Goal: Information Seeking & Learning: Learn about a topic

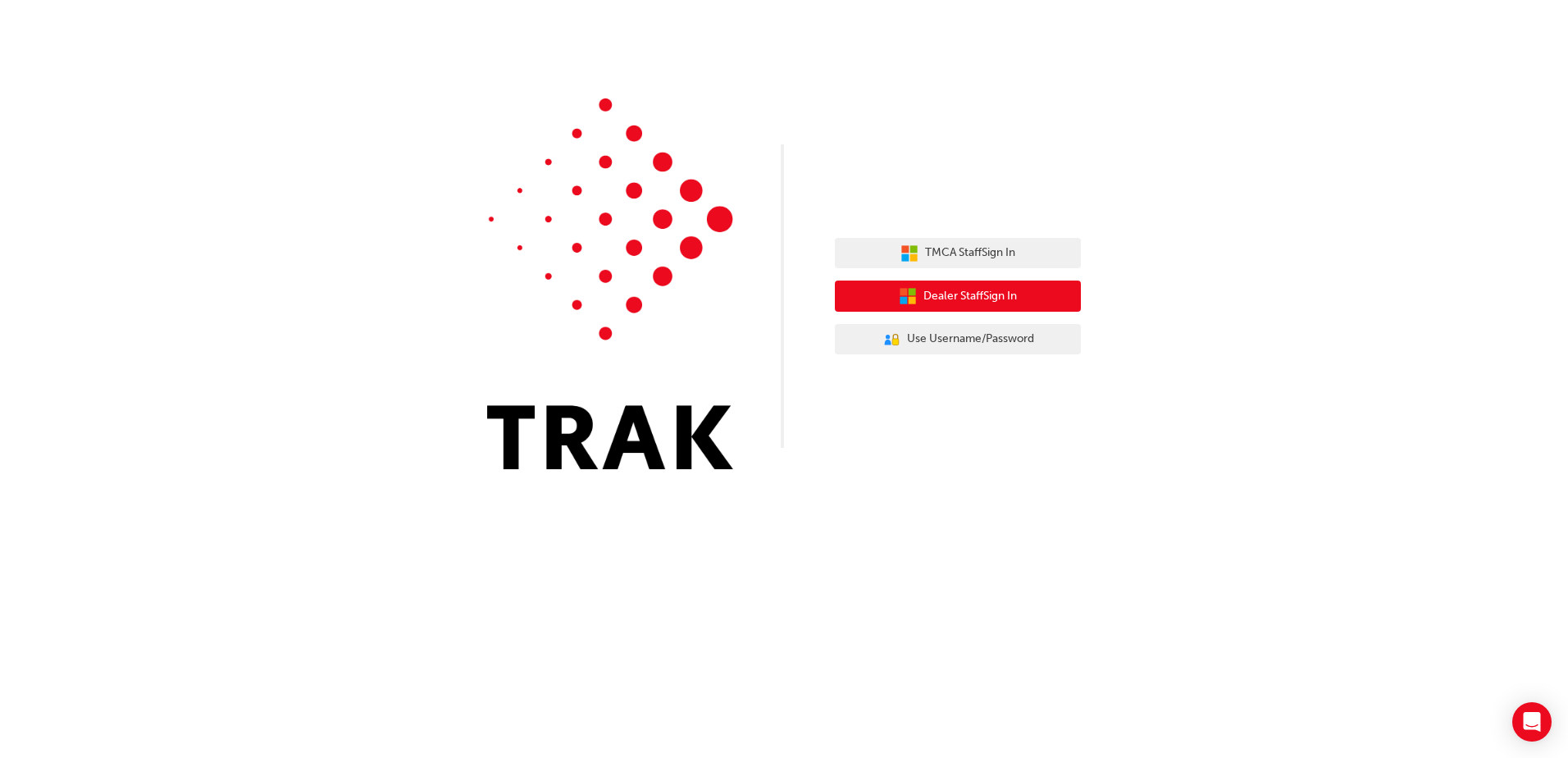
click at [929, 301] on span "Dealer Staff Sign In" at bounding box center [970, 295] width 94 height 19
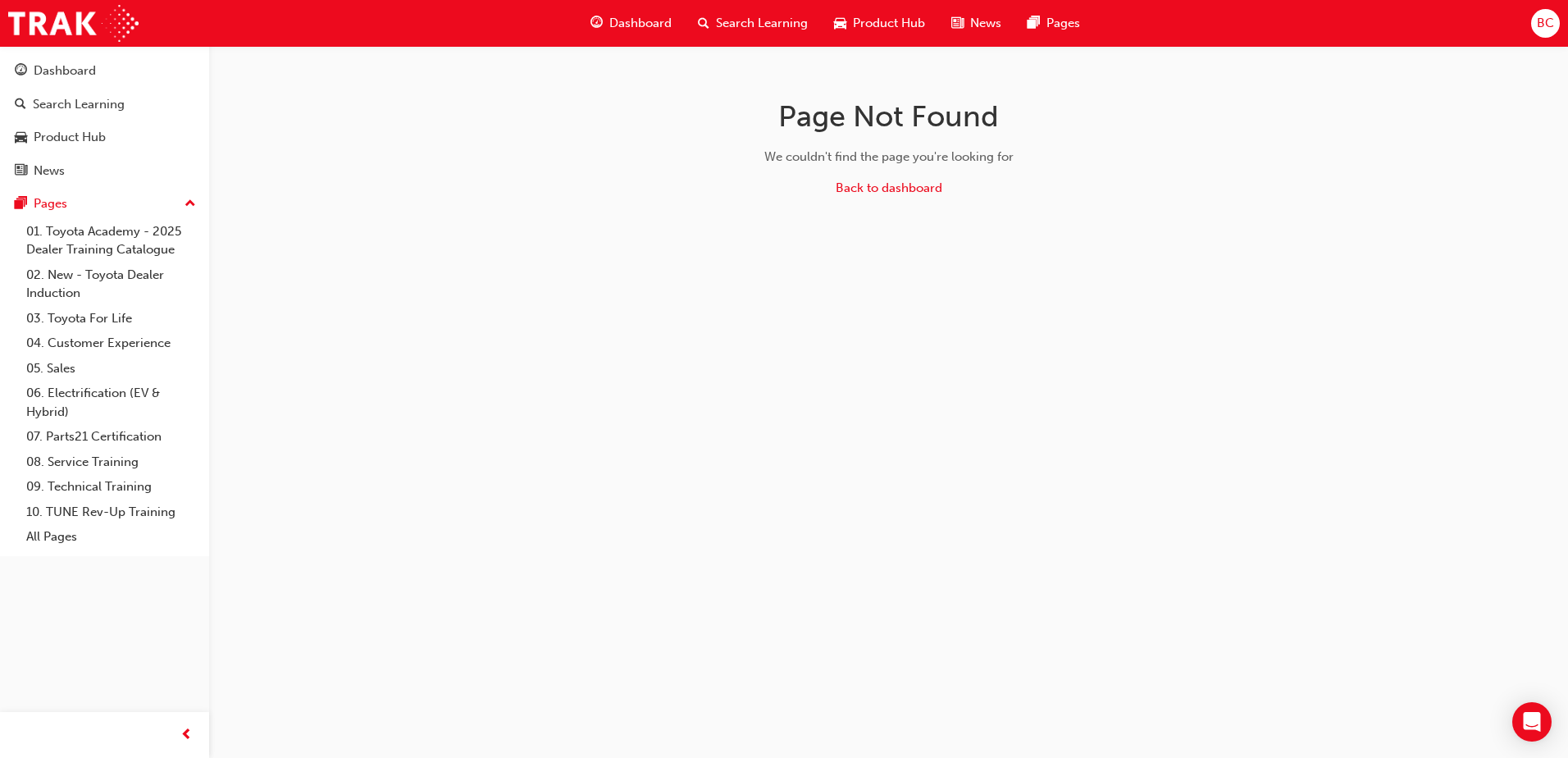
click at [870, 13] on div "Product Hub" at bounding box center [879, 23] width 117 height 33
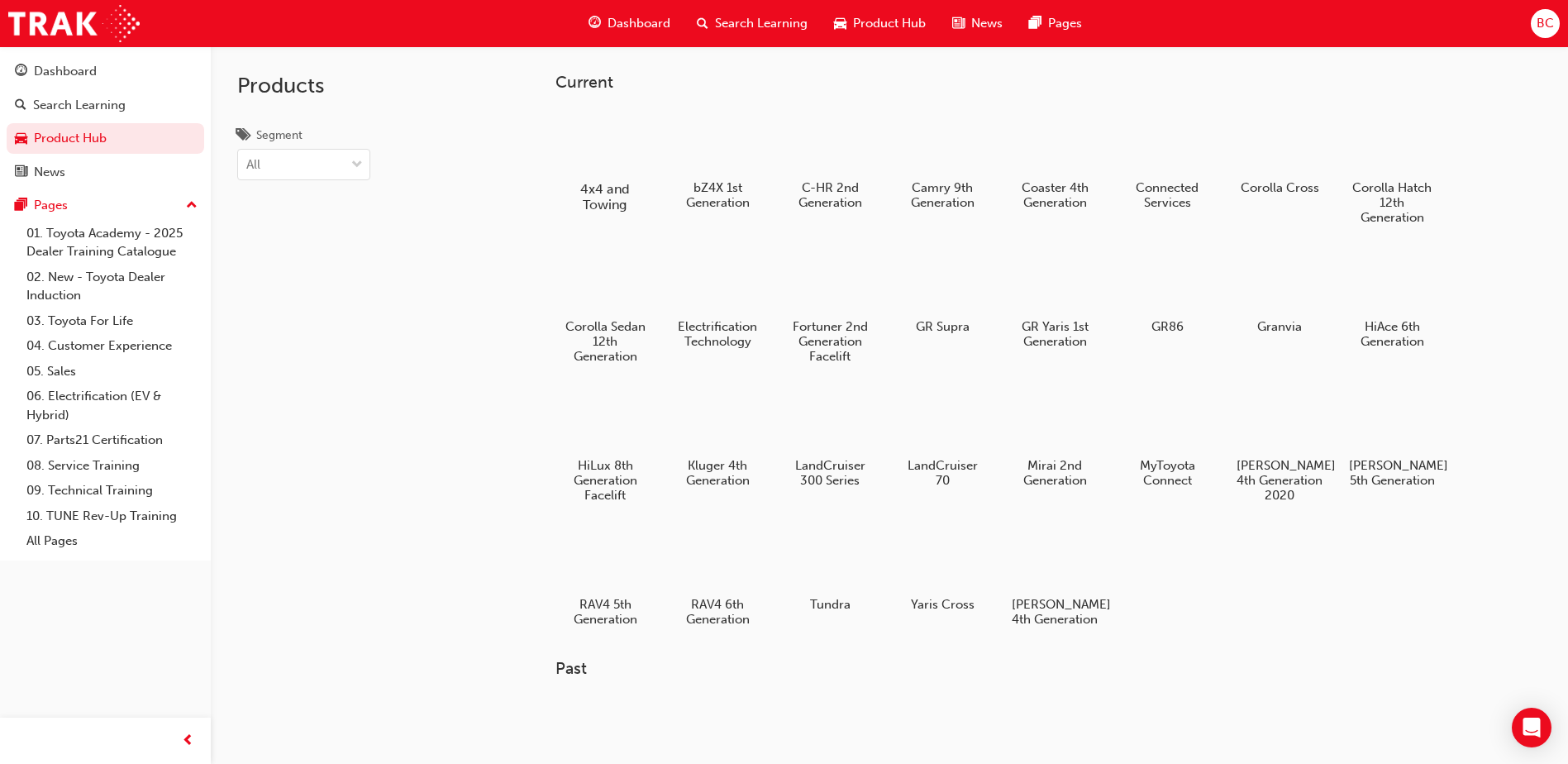
click at [617, 212] on h5 "4x4 and Towing" at bounding box center [605, 197] width 92 height 32
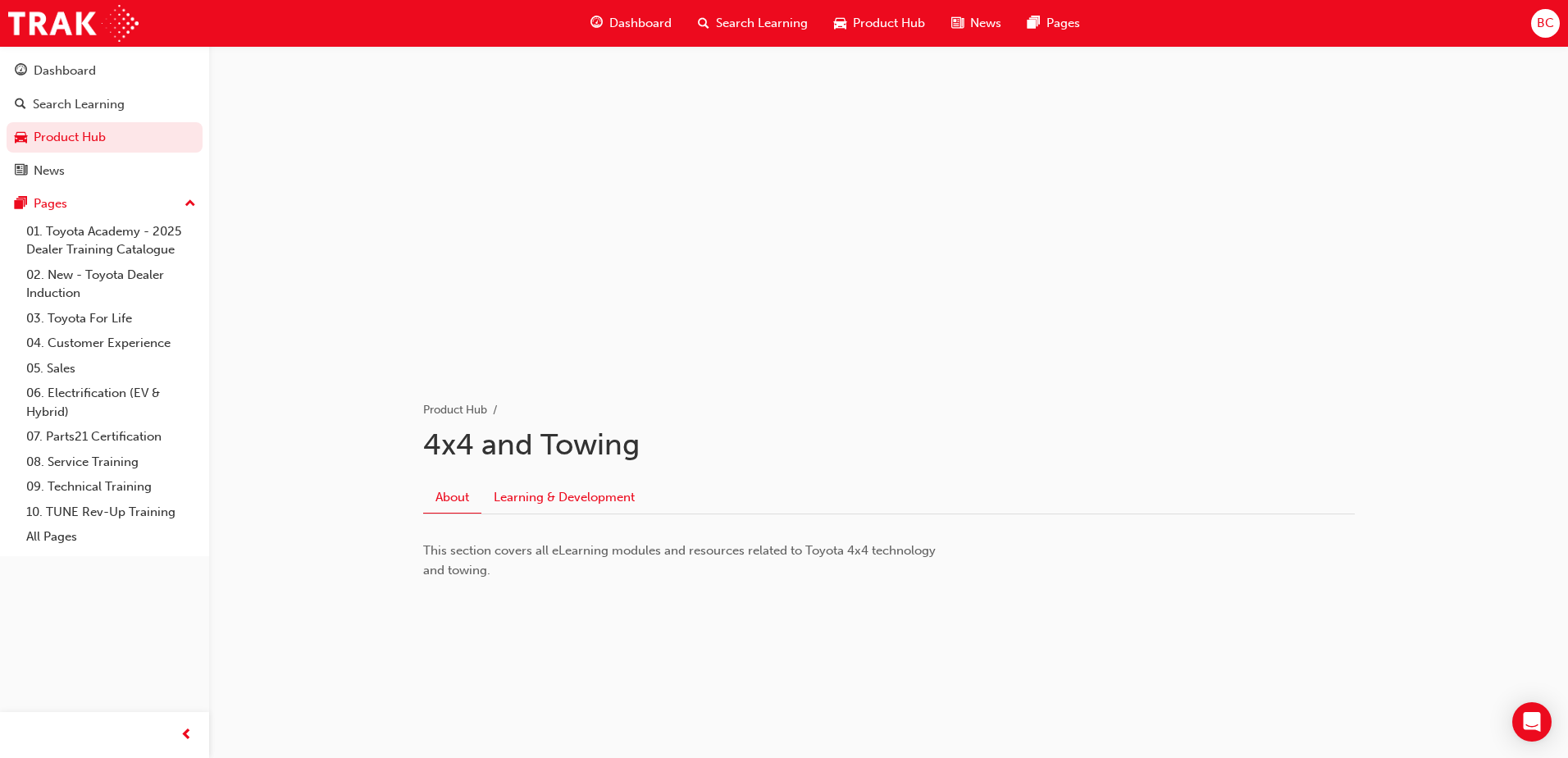
click at [530, 505] on link "Learning & Development" at bounding box center [563, 497] width 165 height 31
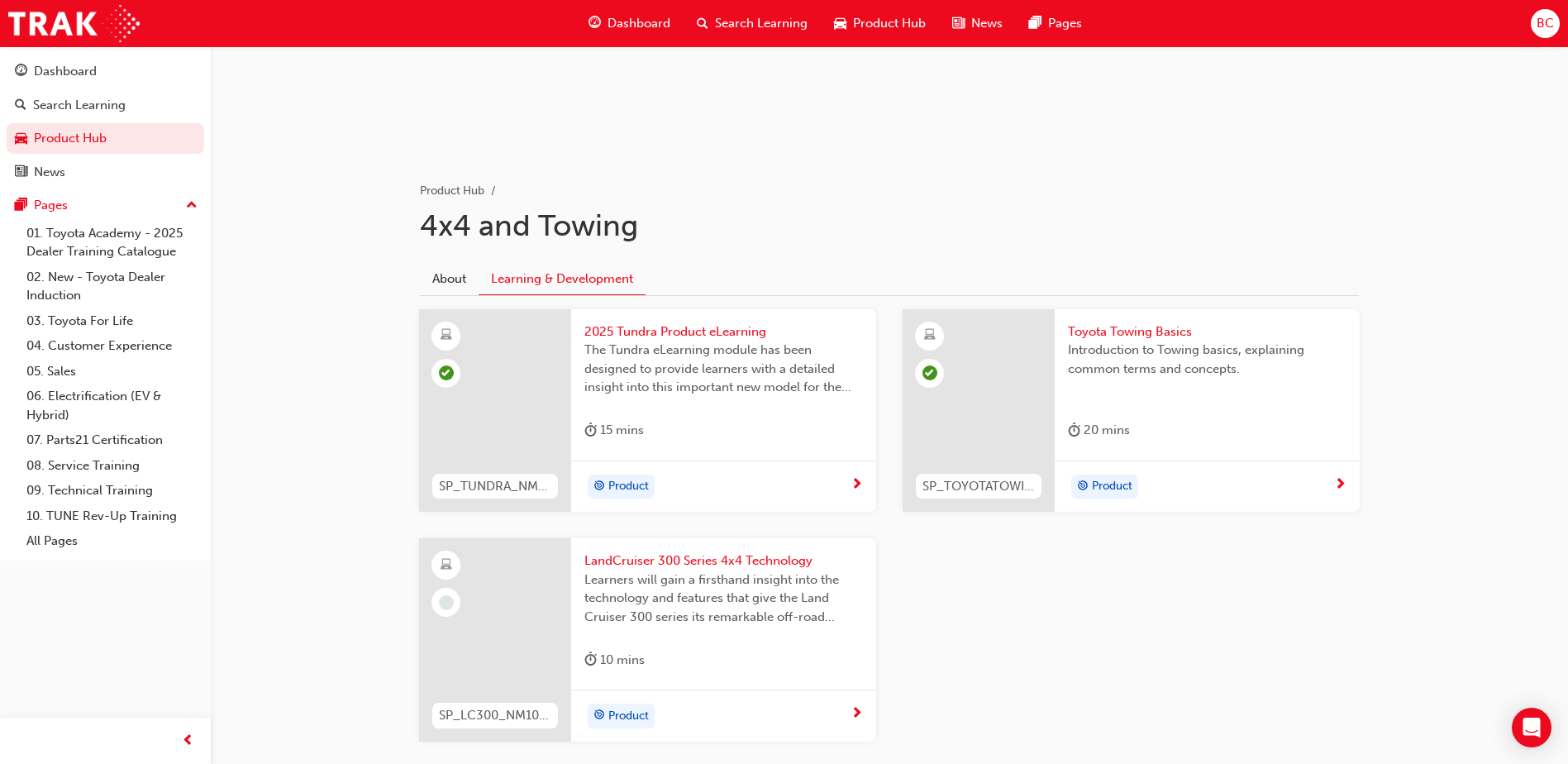
scroll to position [247, 0]
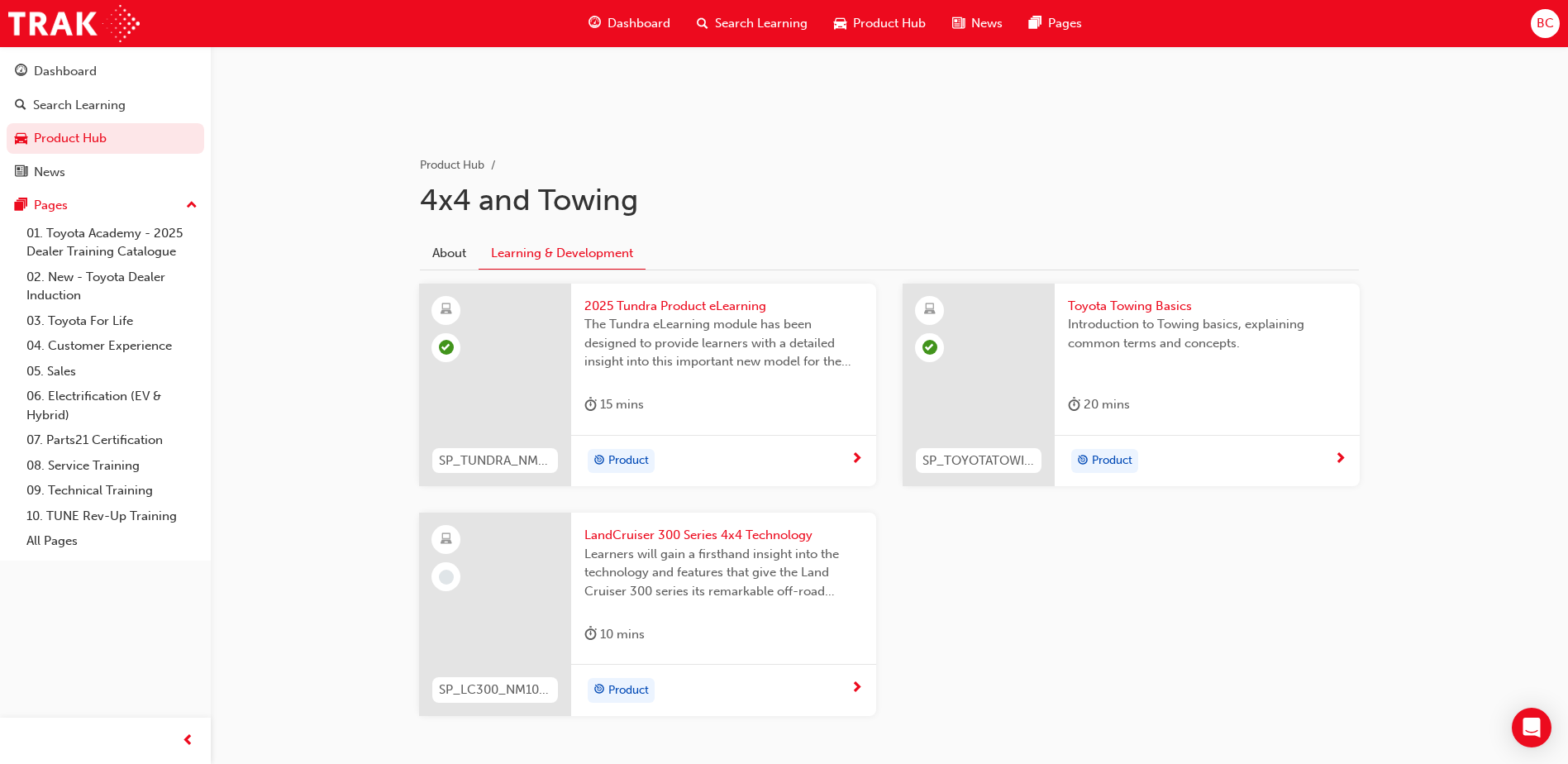
click at [674, 578] on span "Learners will gain a firsthand insight into the technology and features that gi…" at bounding box center [724, 572] width 278 height 56
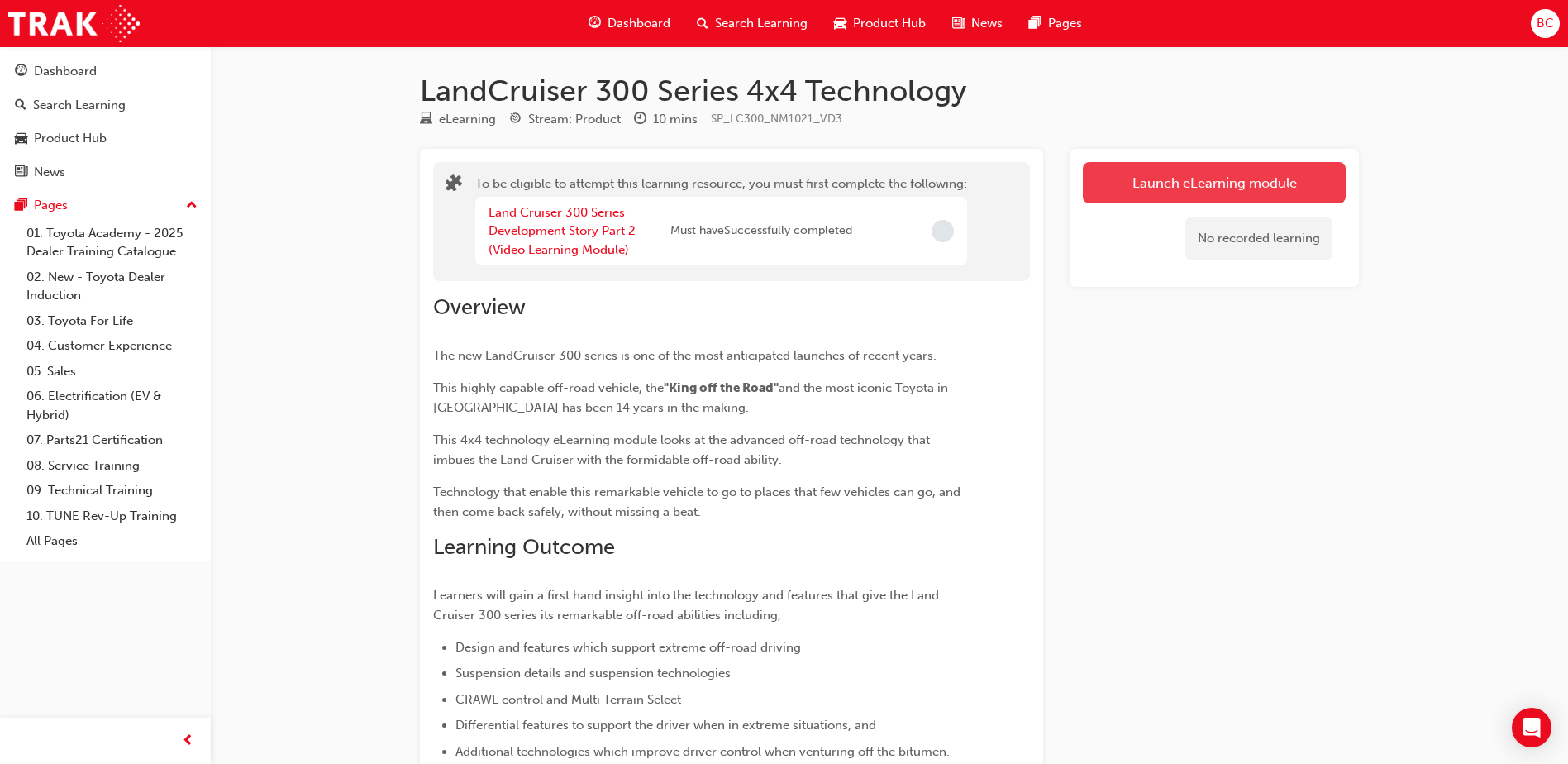
click at [1157, 189] on button "Launch eLearning module" at bounding box center [1214, 182] width 263 height 41
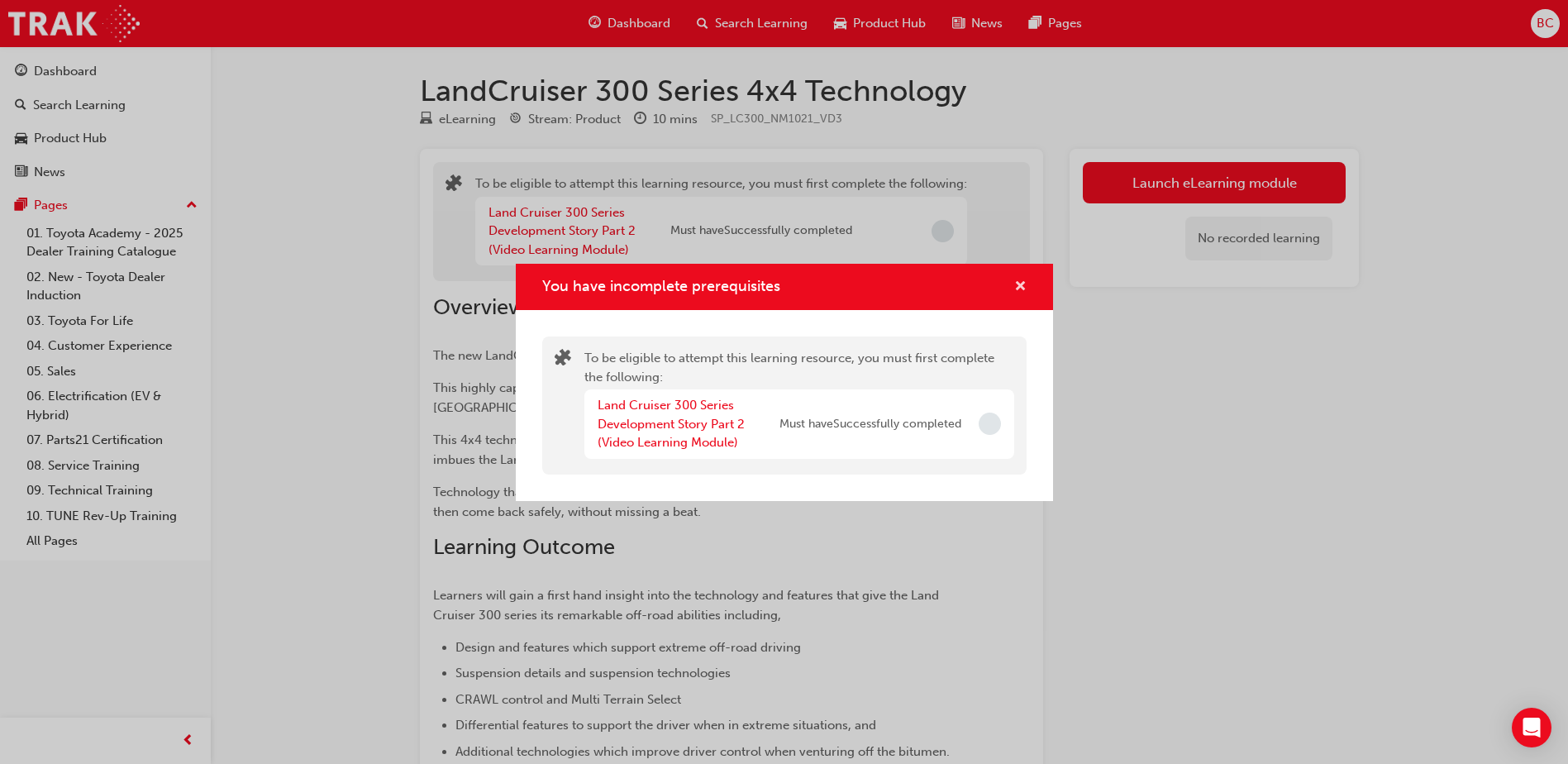
click at [1016, 281] on span "cross-icon" at bounding box center [1021, 287] width 13 height 15
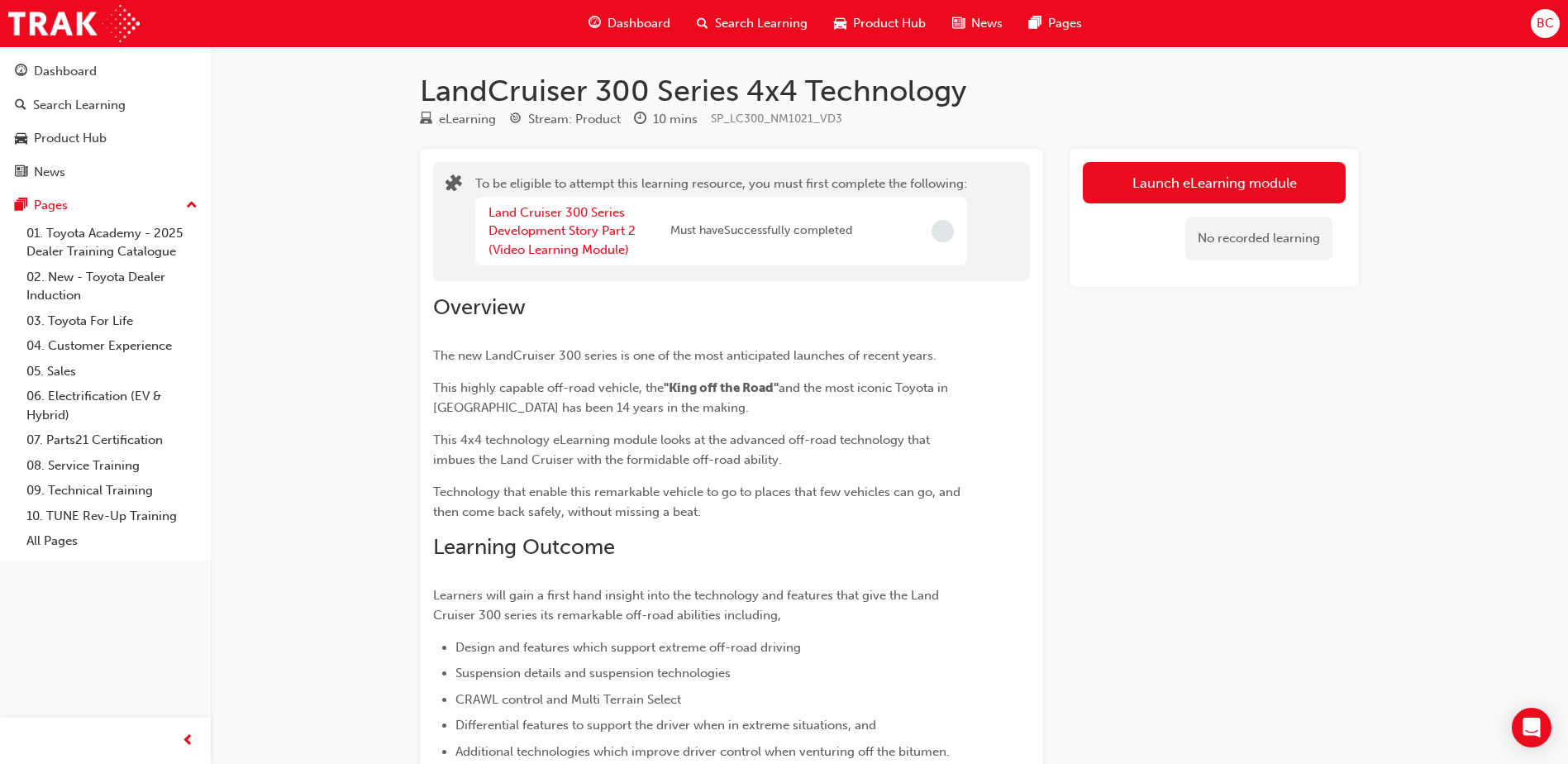
click at [670, 16] on span "Dashboard" at bounding box center [639, 23] width 63 height 19
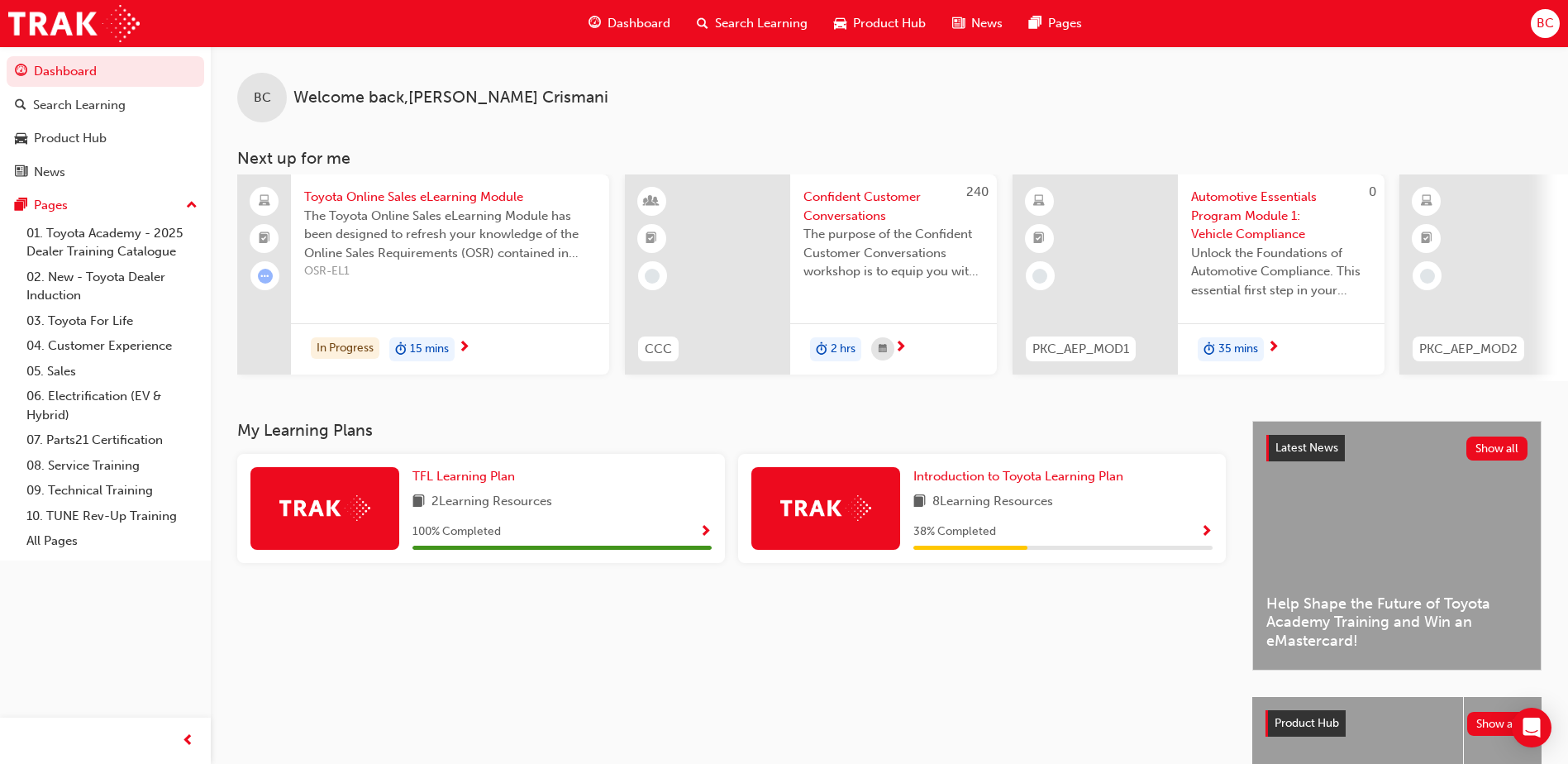
click at [905, 22] on span "Product Hub" at bounding box center [890, 23] width 73 height 19
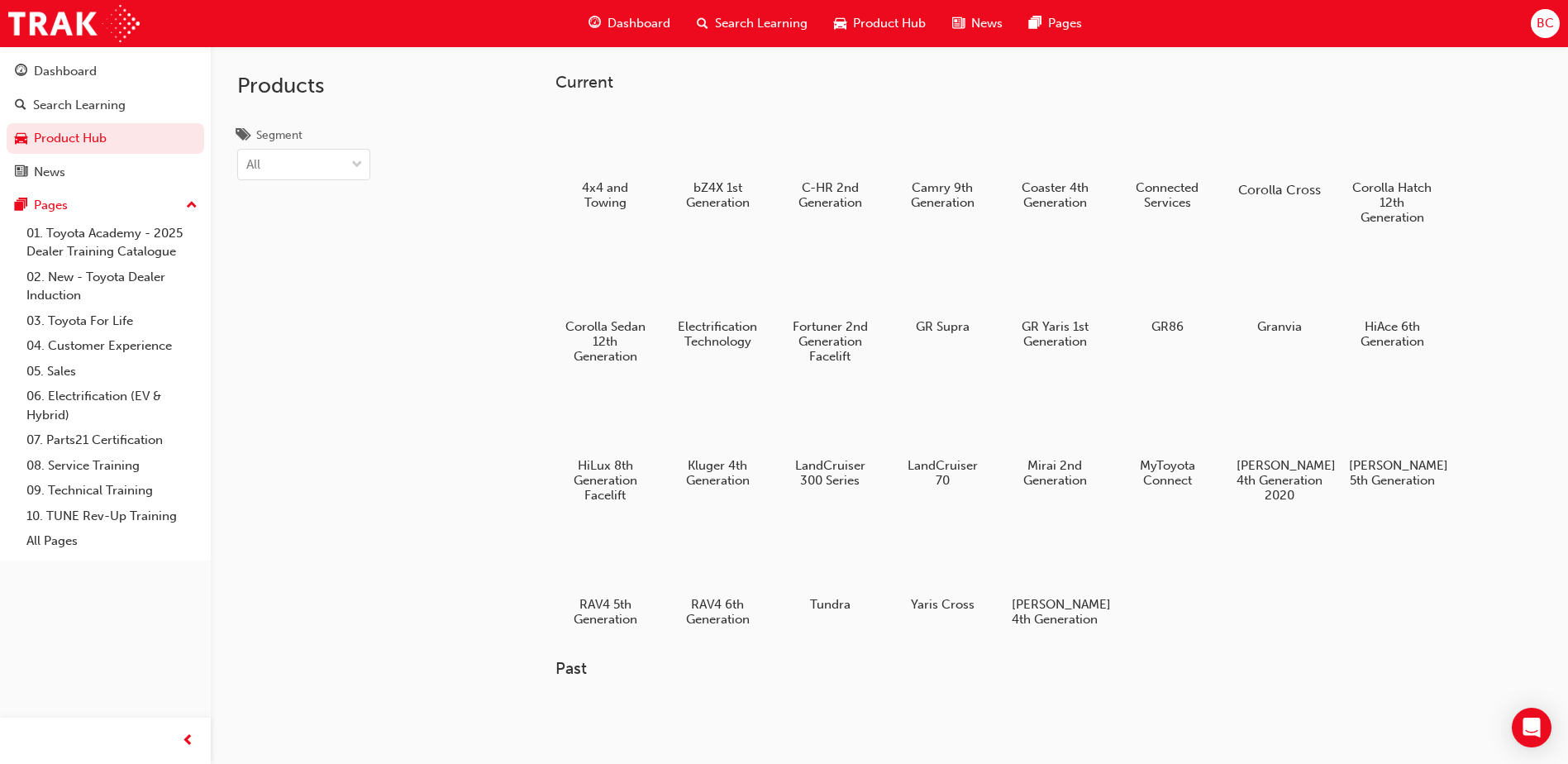
click at [1268, 168] on div at bounding box center [1279, 142] width 92 height 66
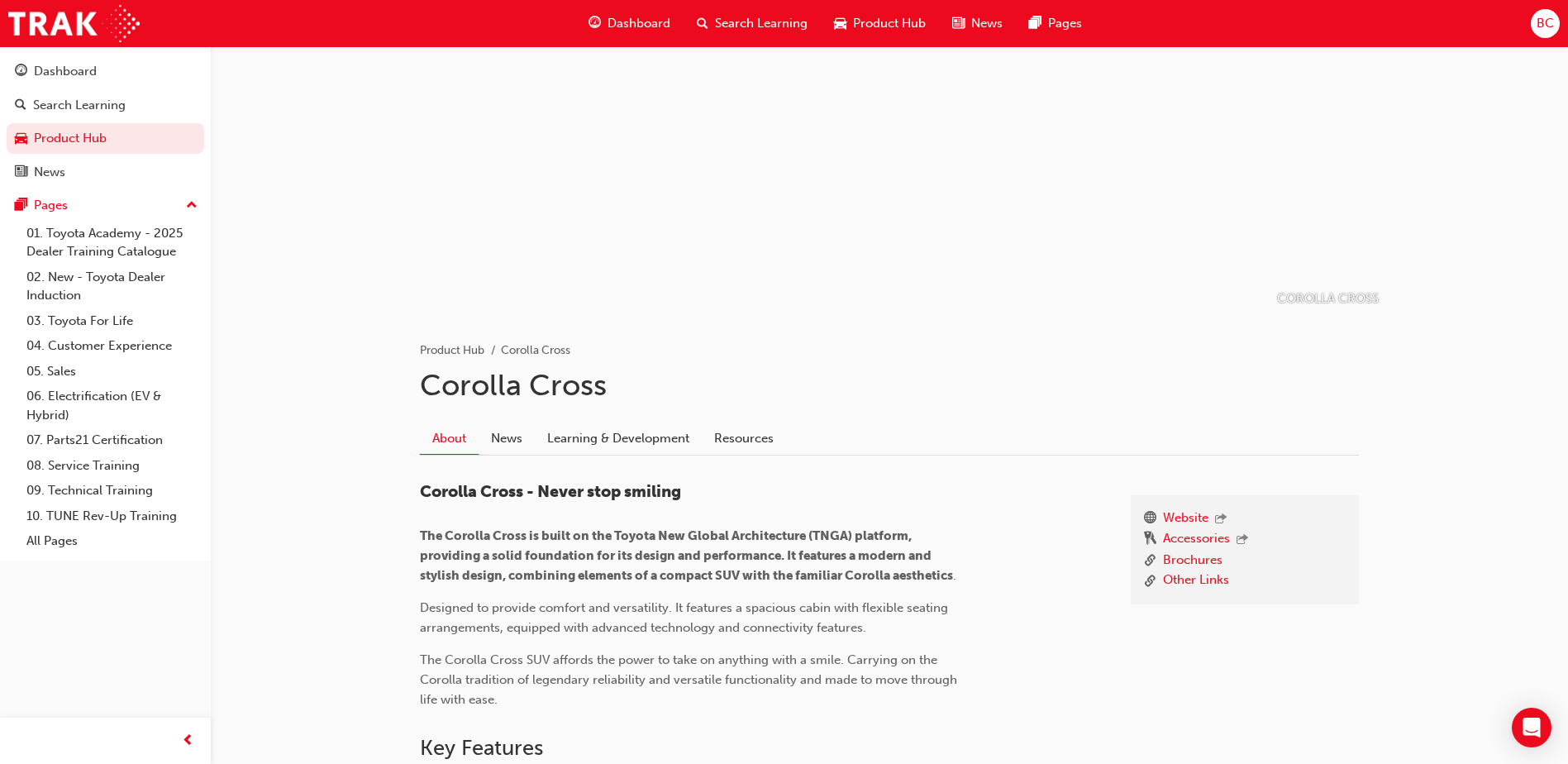
scroll to position [166, 0]
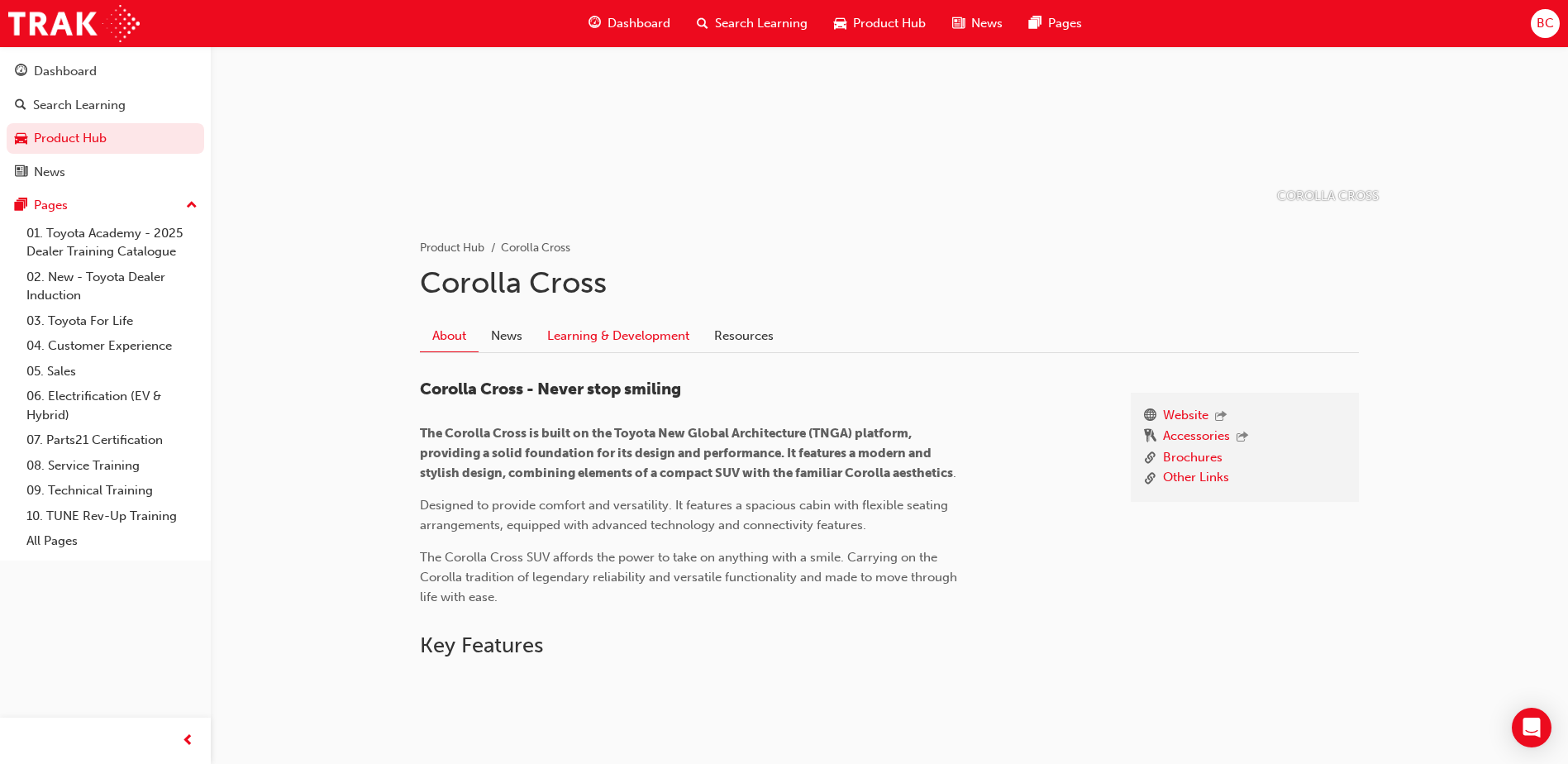
click at [594, 335] on link "Learning & Development" at bounding box center [617, 335] width 167 height 32
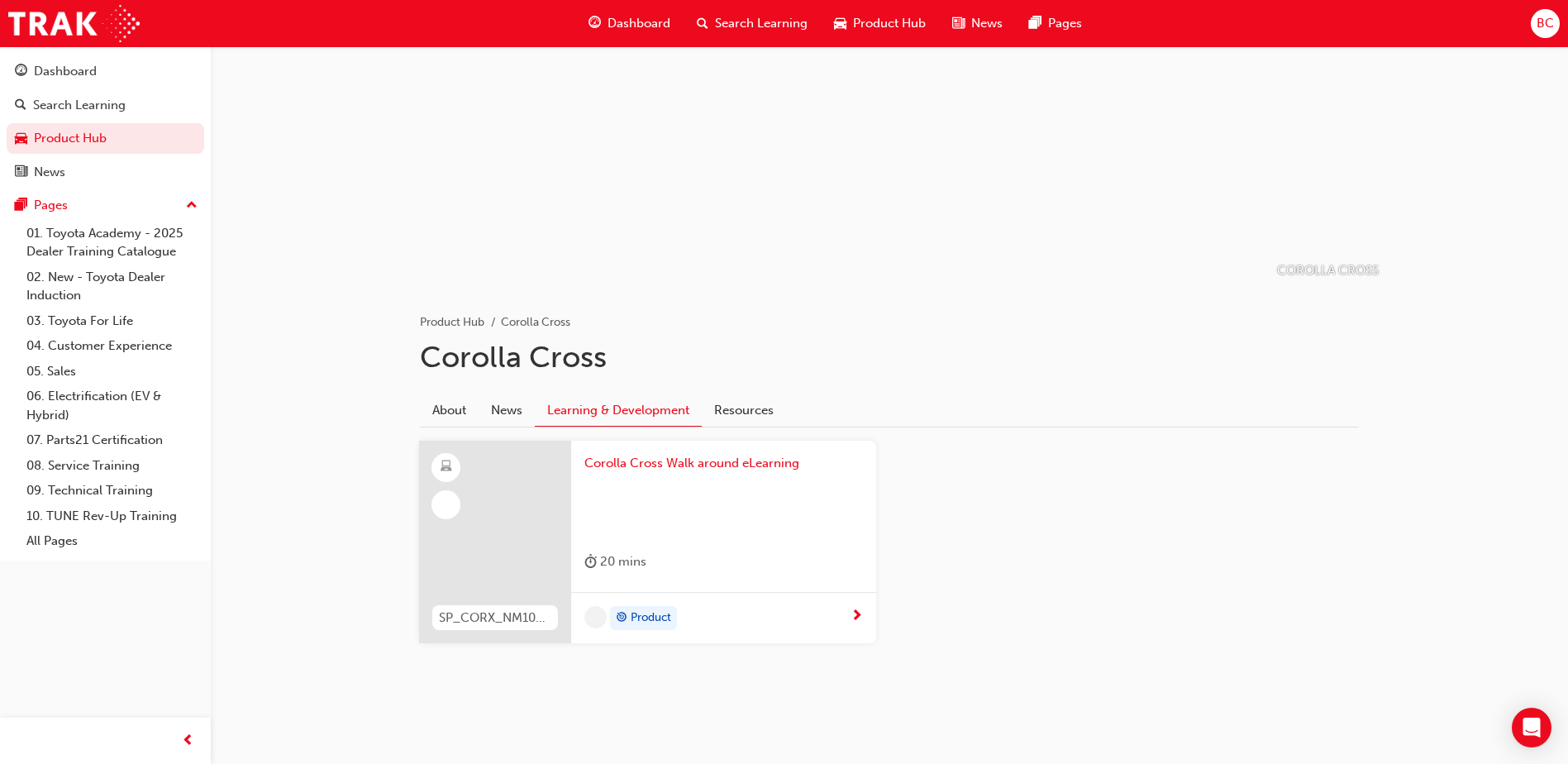
scroll to position [91, 0]
click at [652, 539] on div "Corolla Cross Walk around eLearning 20 mins" at bounding box center [723, 516] width 305 height 151
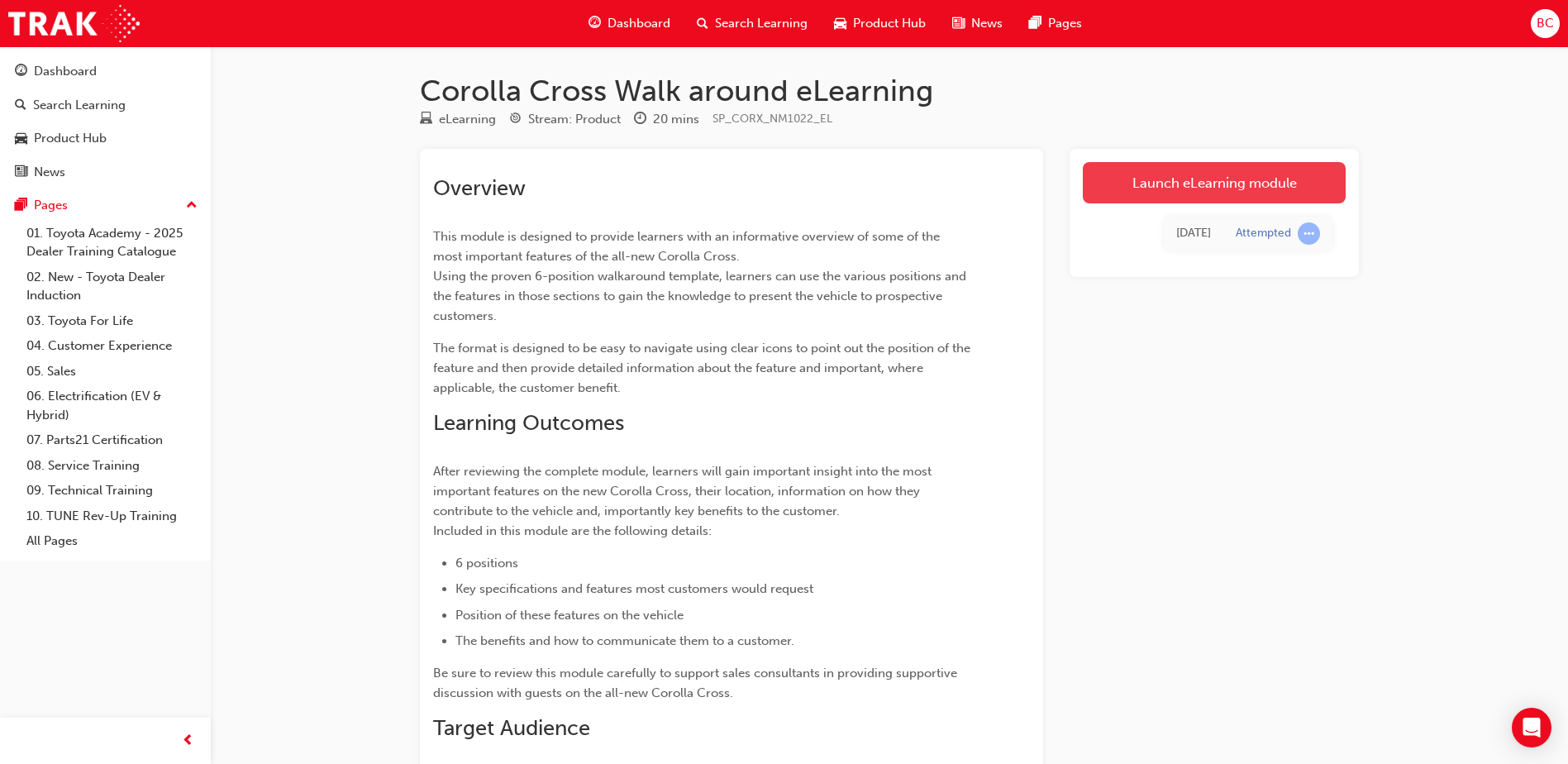
click at [1214, 170] on link "Launch eLearning module" at bounding box center [1214, 182] width 263 height 41
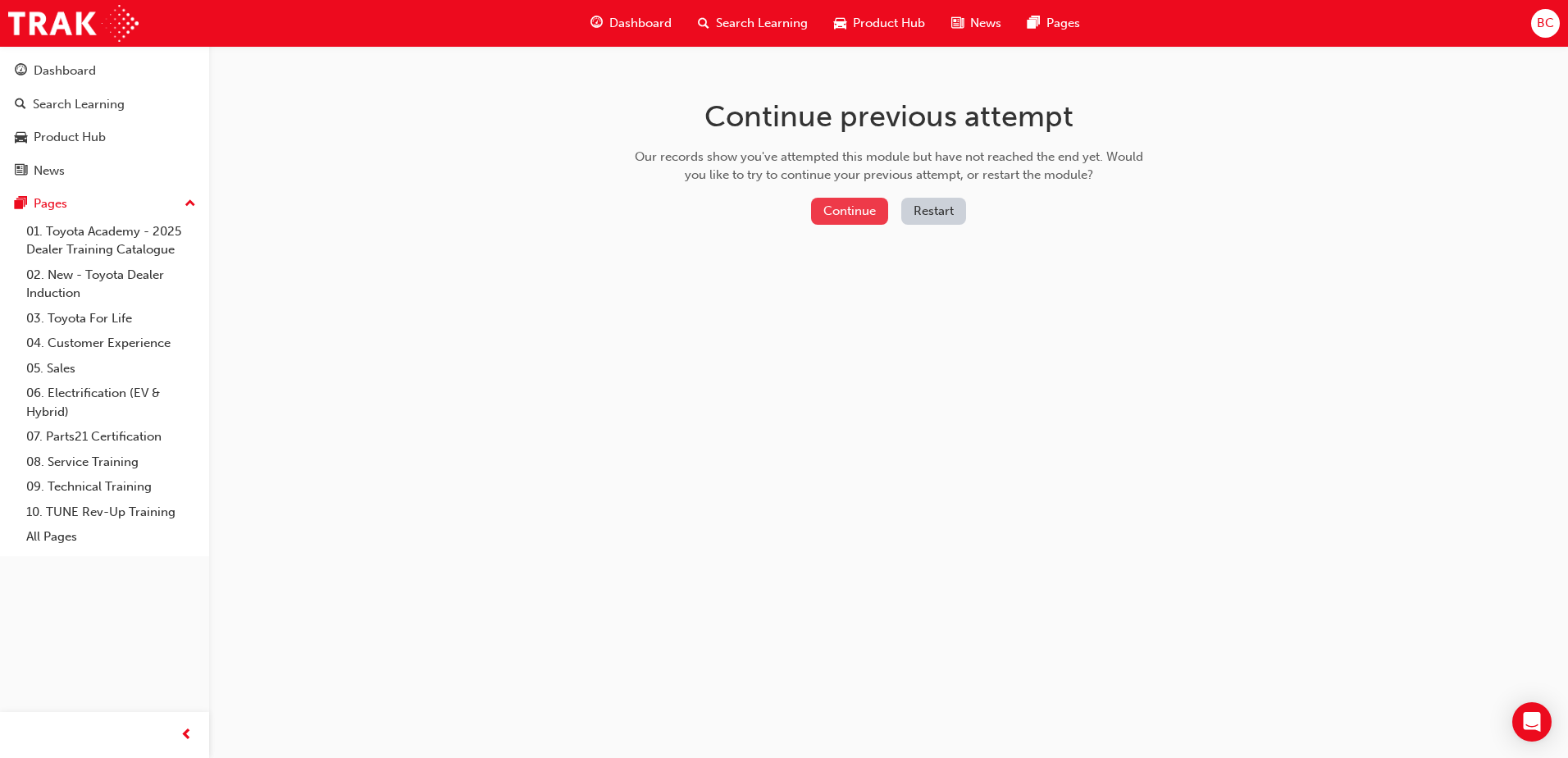
drag, startPoint x: 876, startPoint y: 230, endPoint x: 868, endPoint y: 222, distance: 11.3
click at [874, 229] on div "Continue Restart" at bounding box center [888, 214] width 519 height 33
click at [865, 219] on button "Continue" at bounding box center [849, 211] width 77 height 27
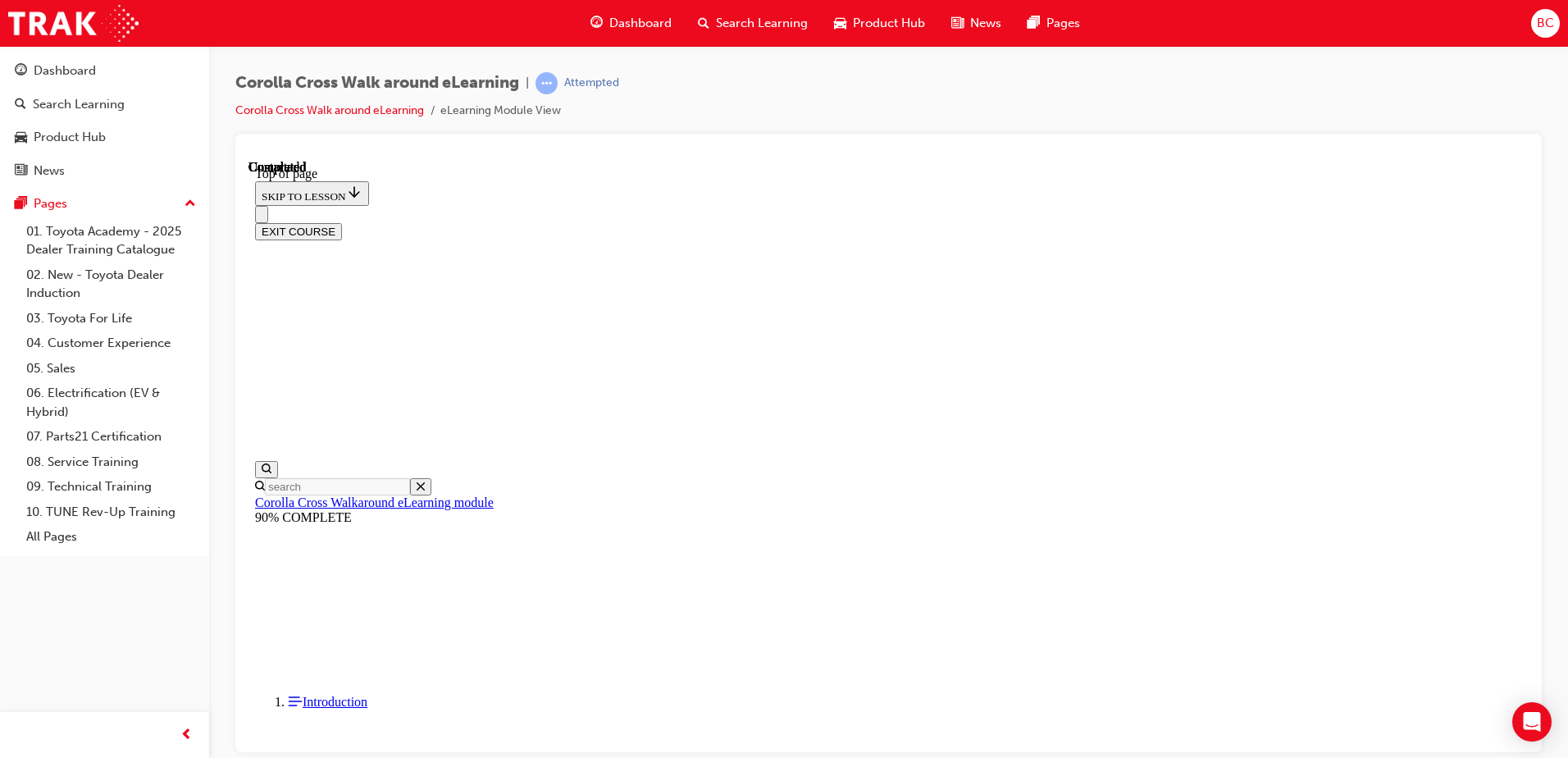
scroll to position [52, 0]
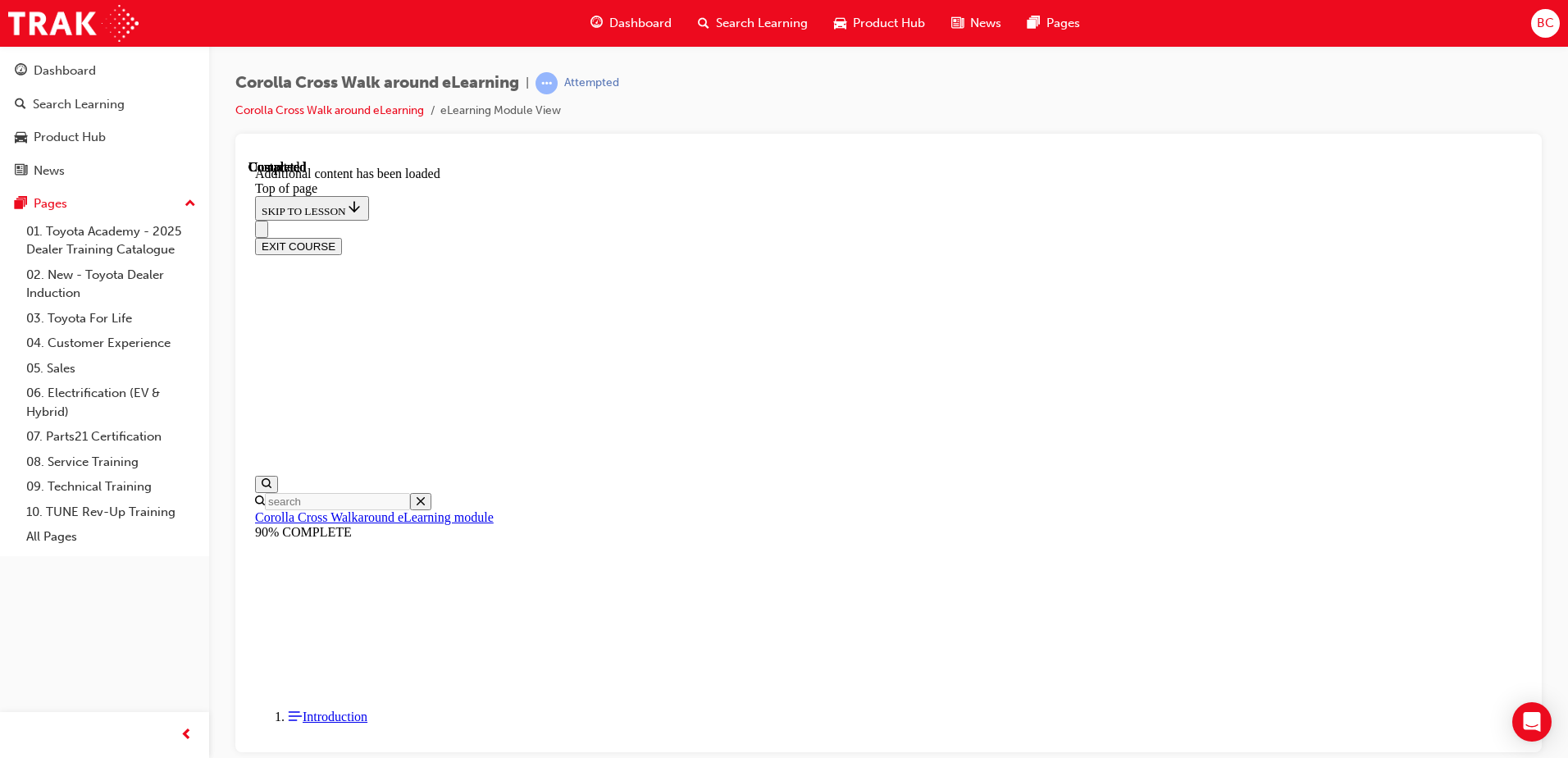
scroll to position [379, 0]
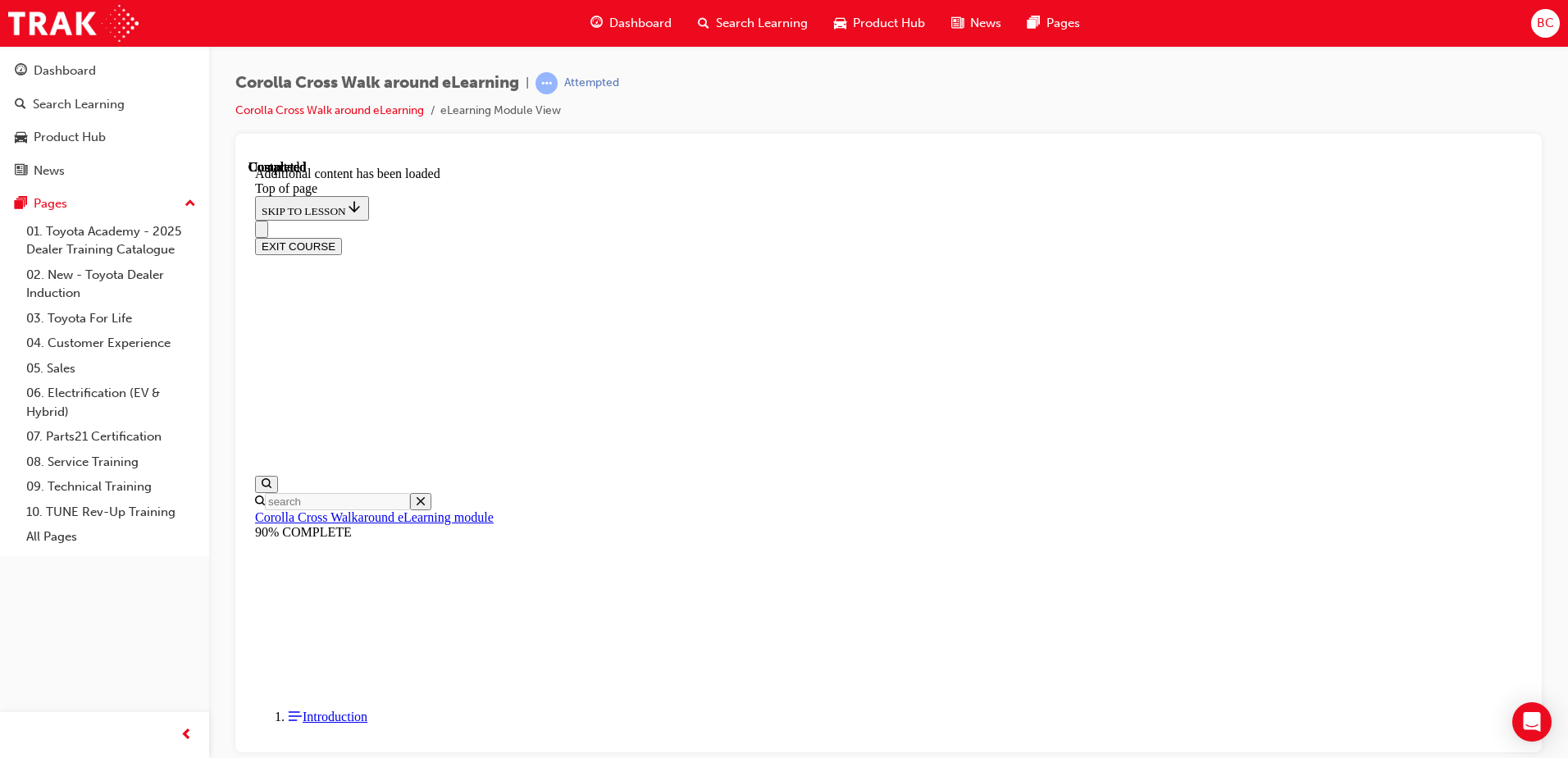
scroll to position [609, 0]
drag, startPoint x: 1032, startPoint y: 628, endPoint x: 1040, endPoint y: 637, distance: 12.0
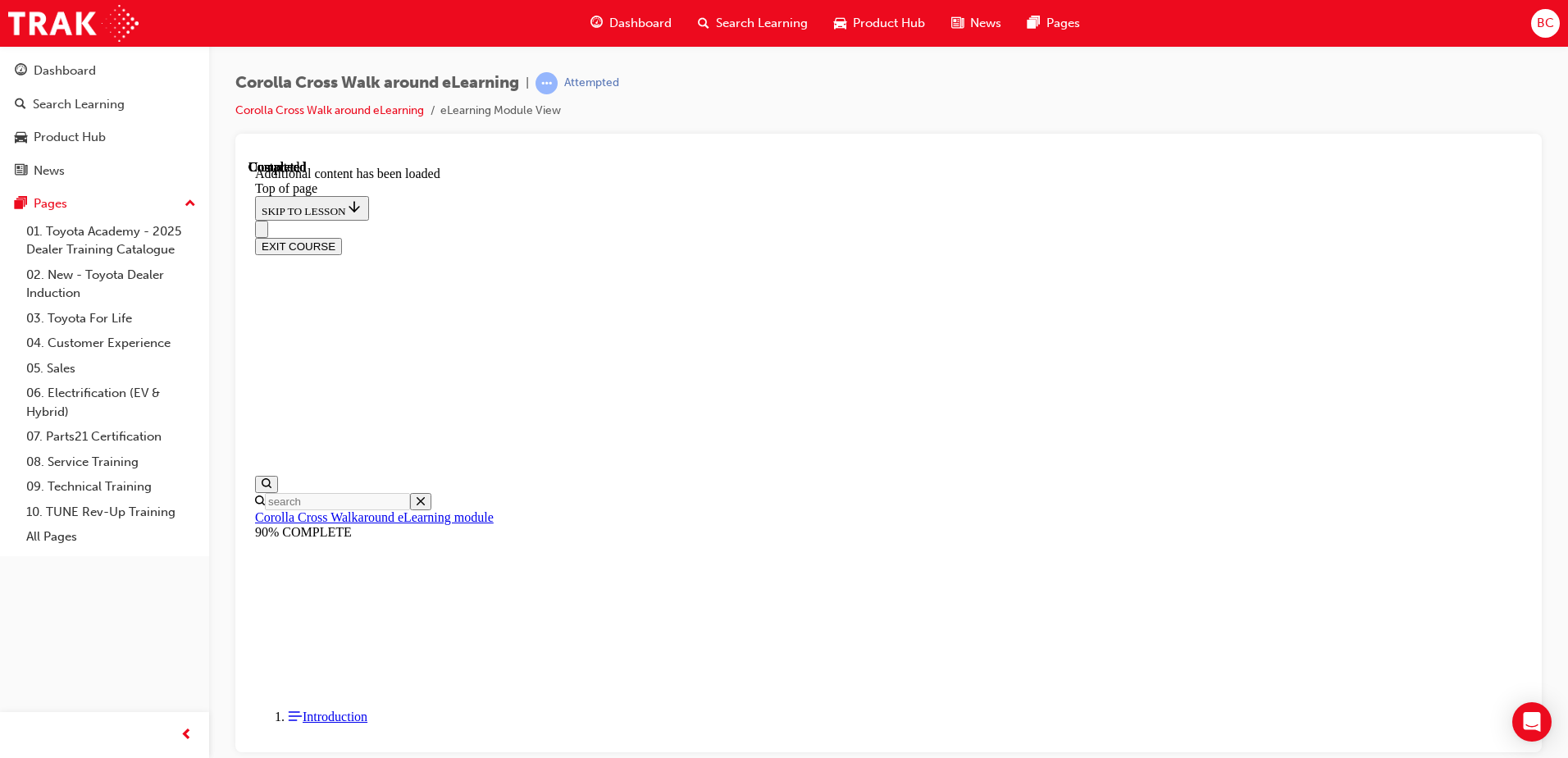
scroll to position [275, 0]
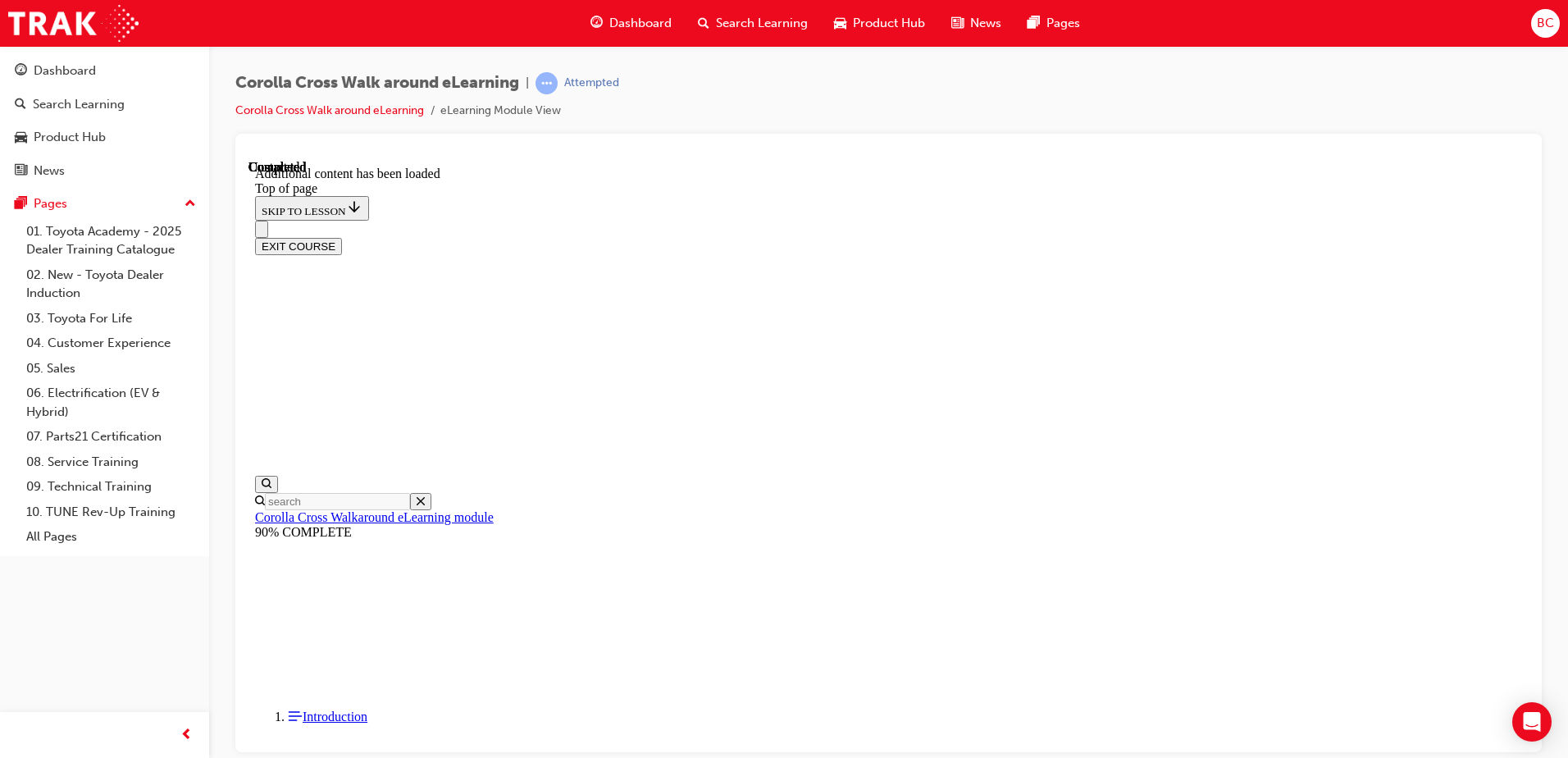
scroll to position [253, 0]
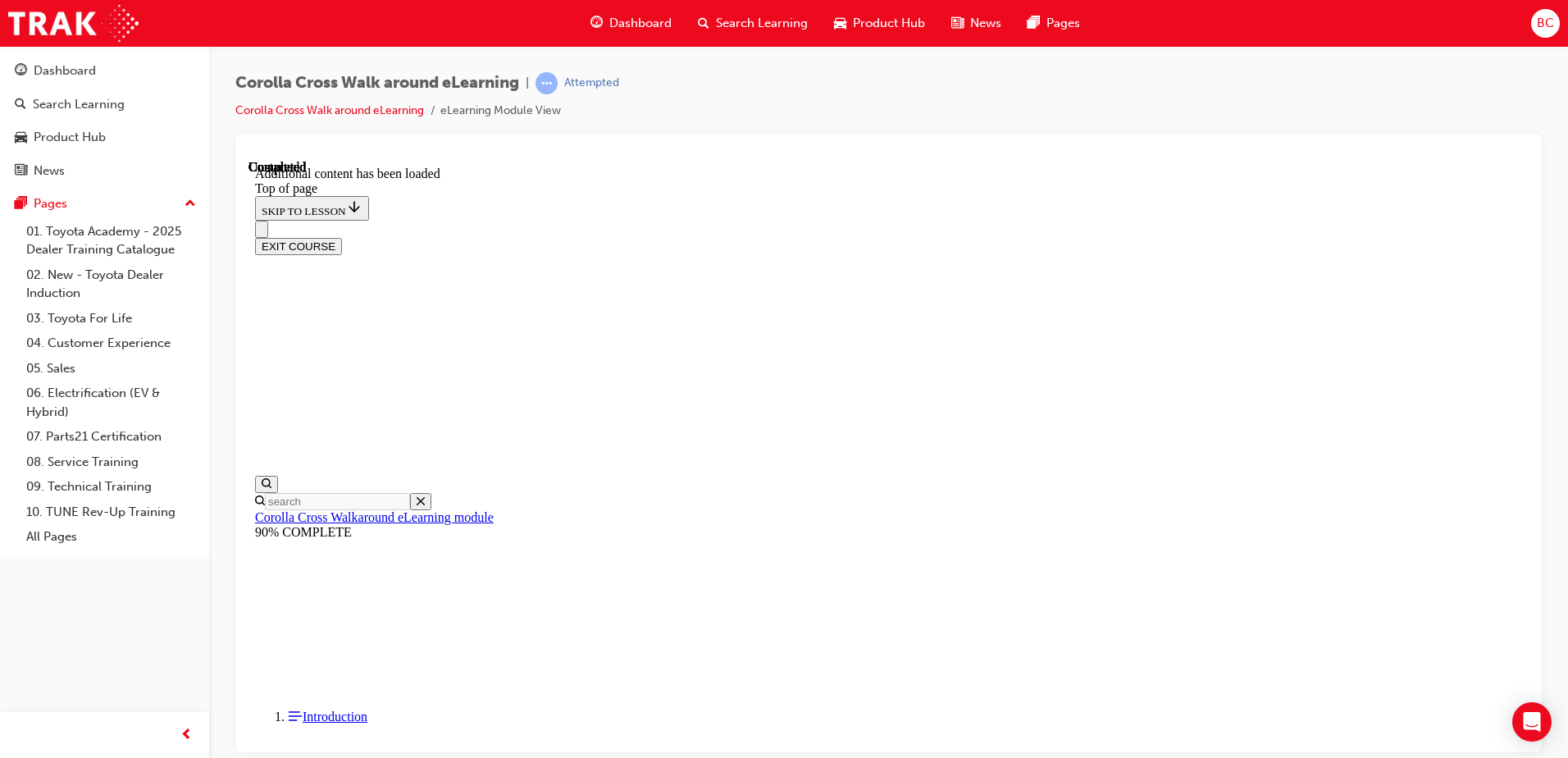
scroll to position [535, 0]
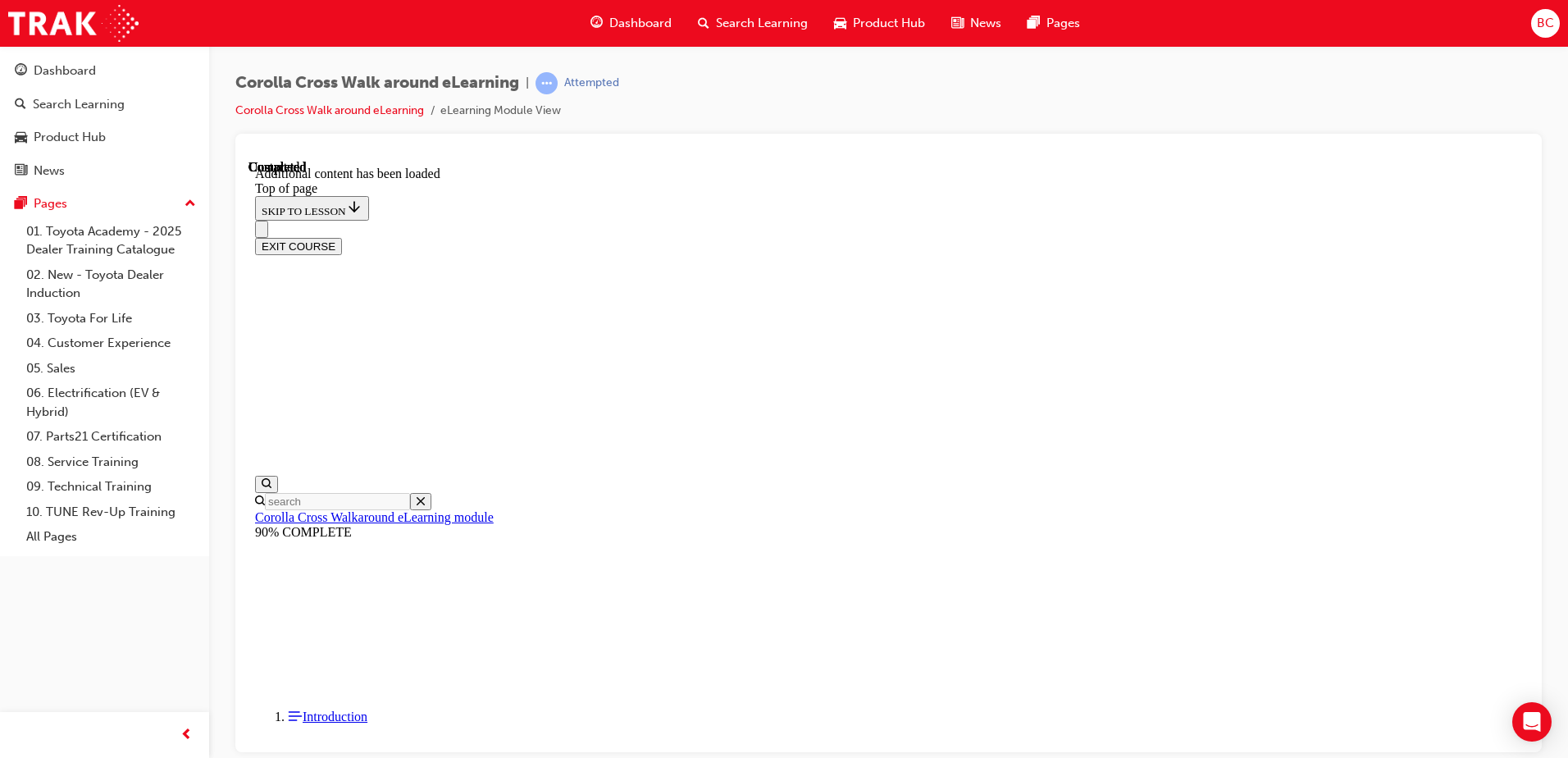
scroll to position [543, 0]
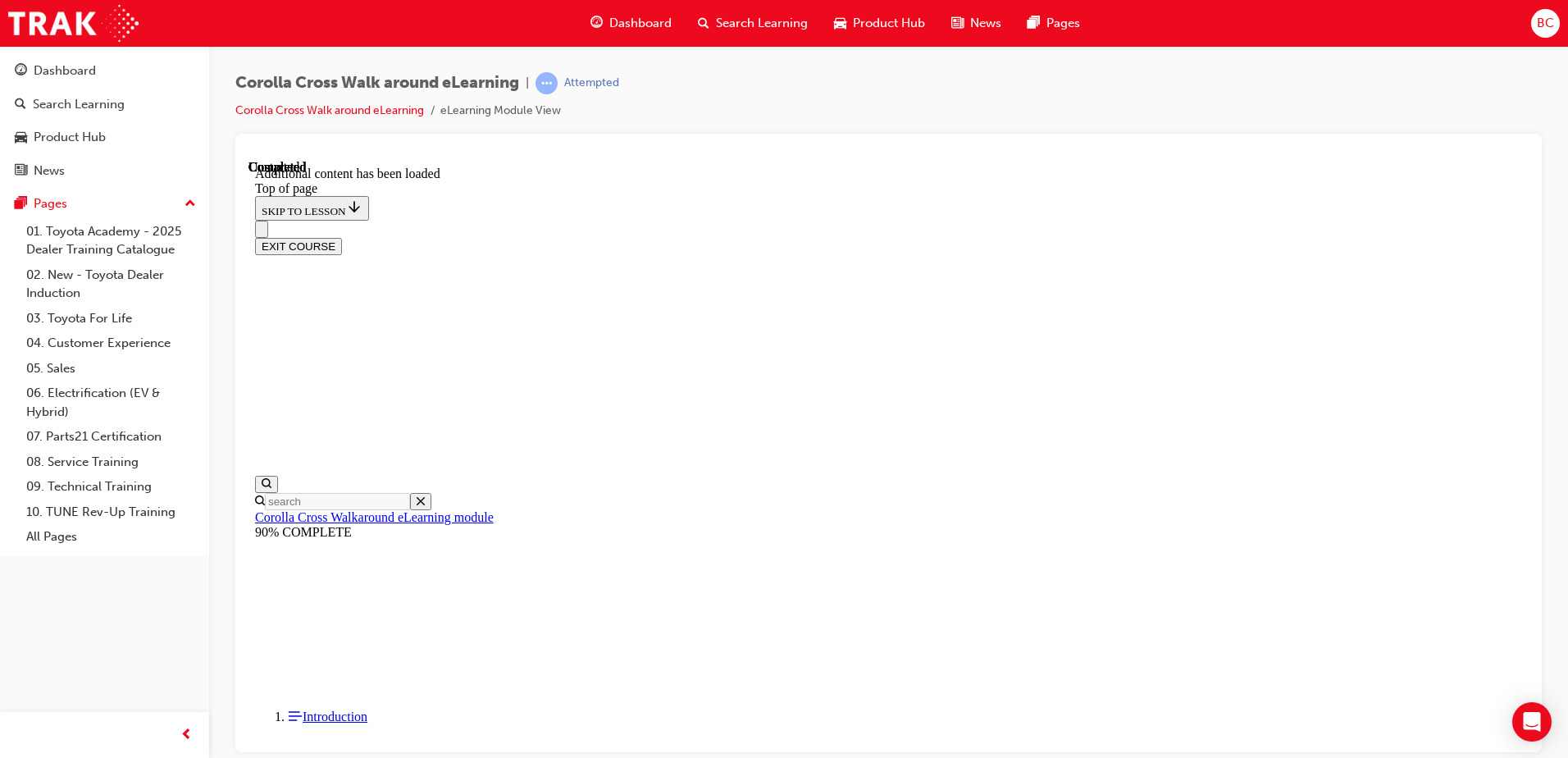
scroll to position [334, 0]
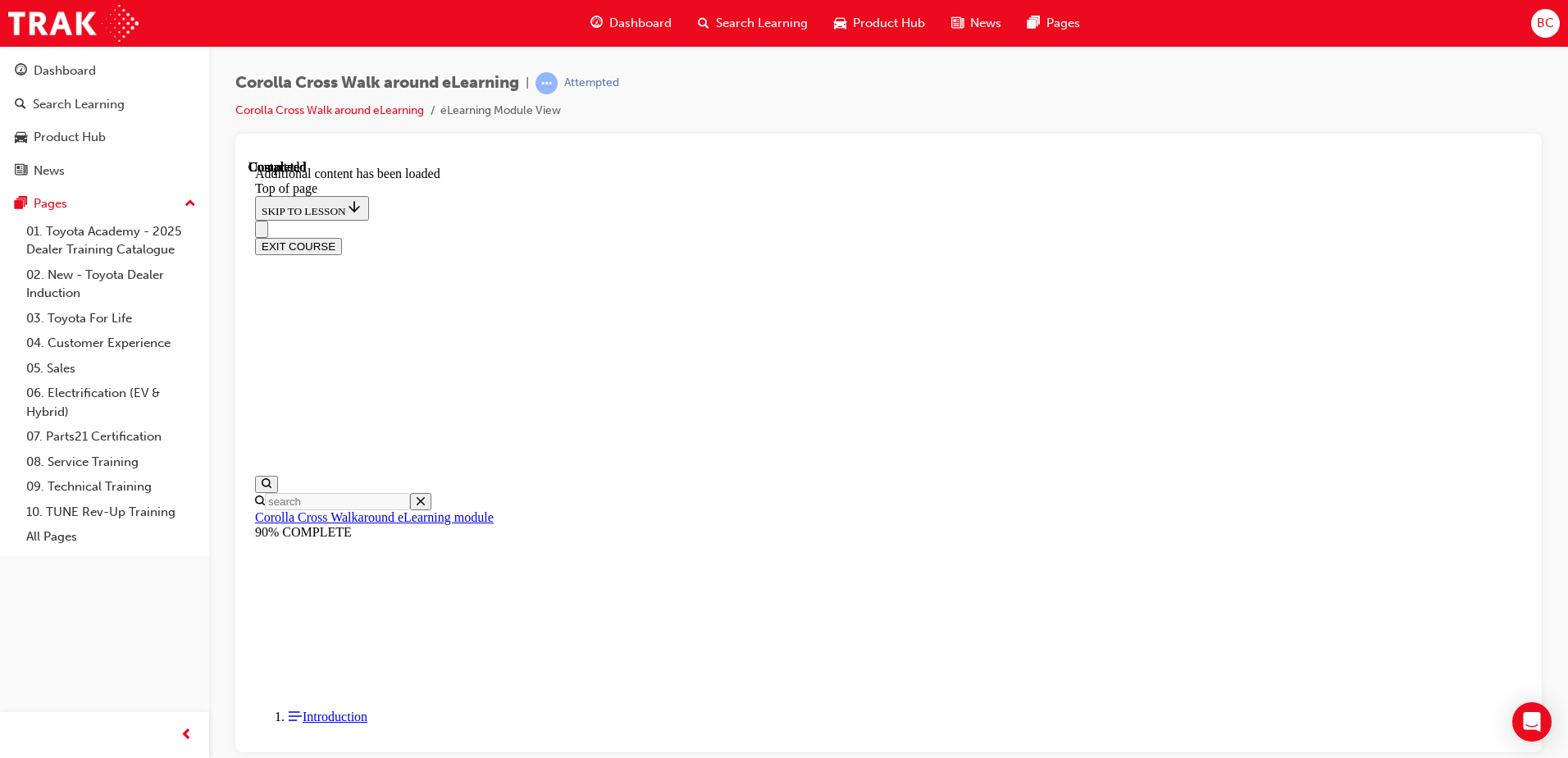
scroll to position [310, 0]
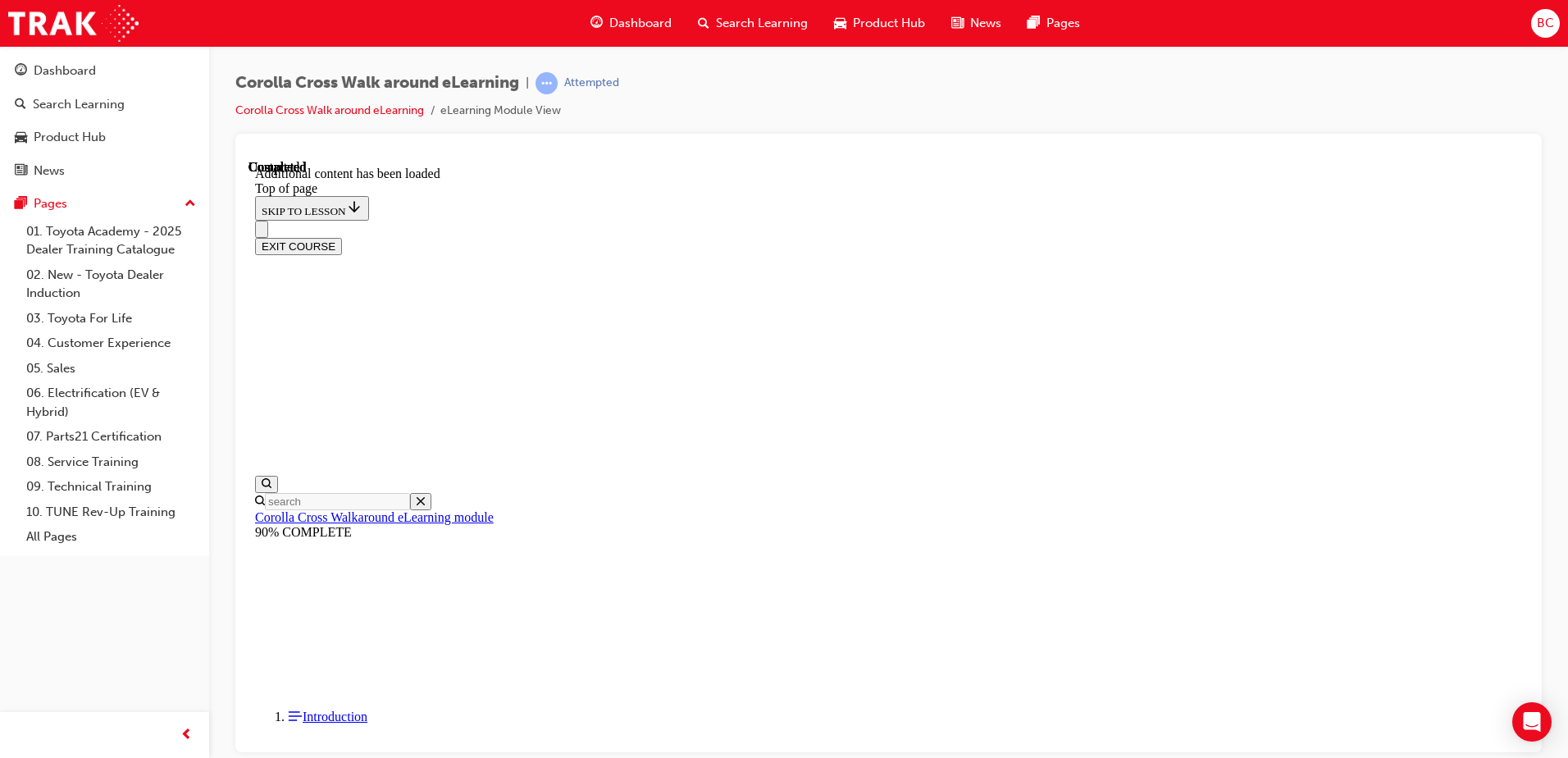
scroll to position [410, 0]
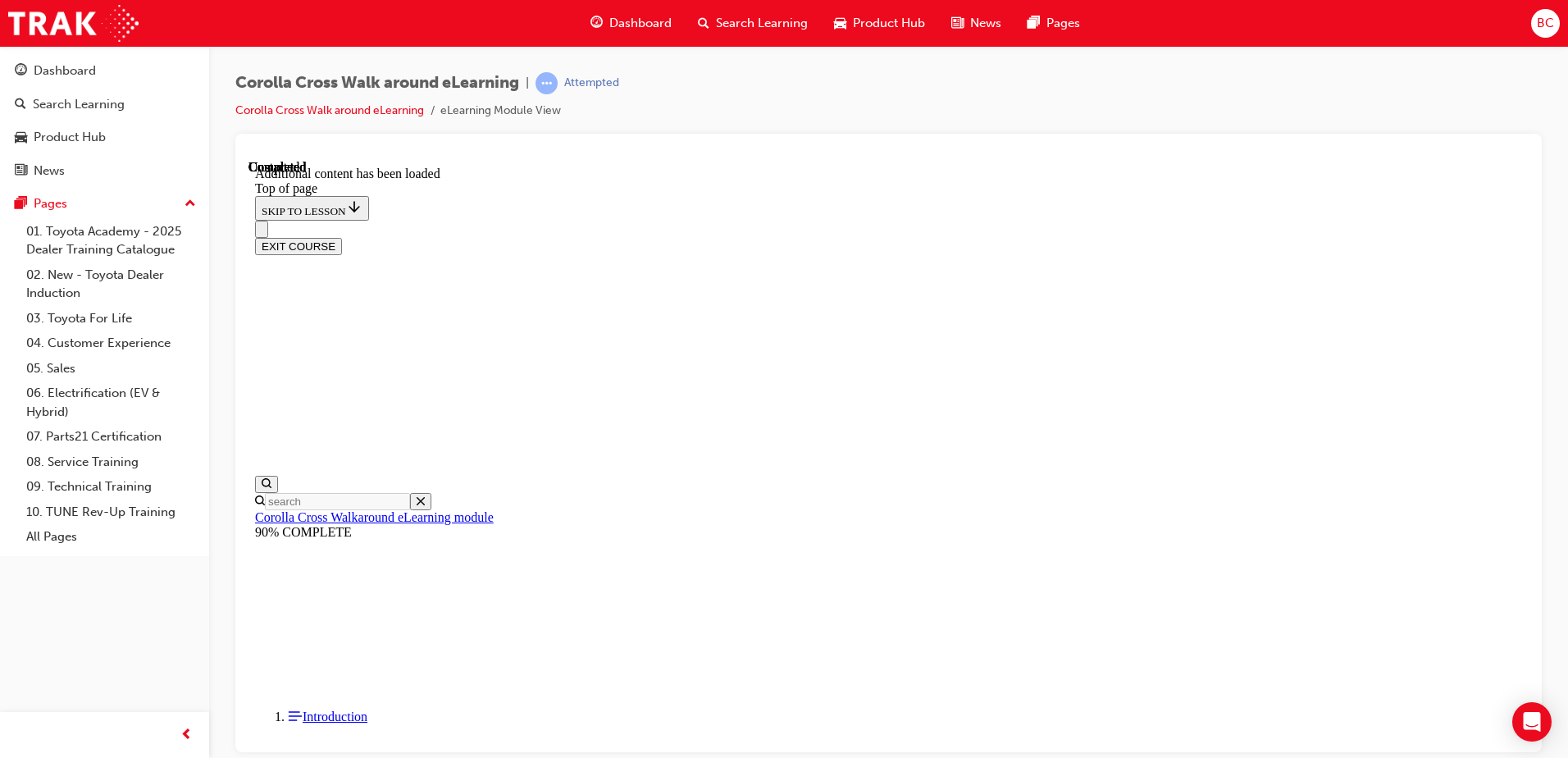
scroll to position [298, 0]
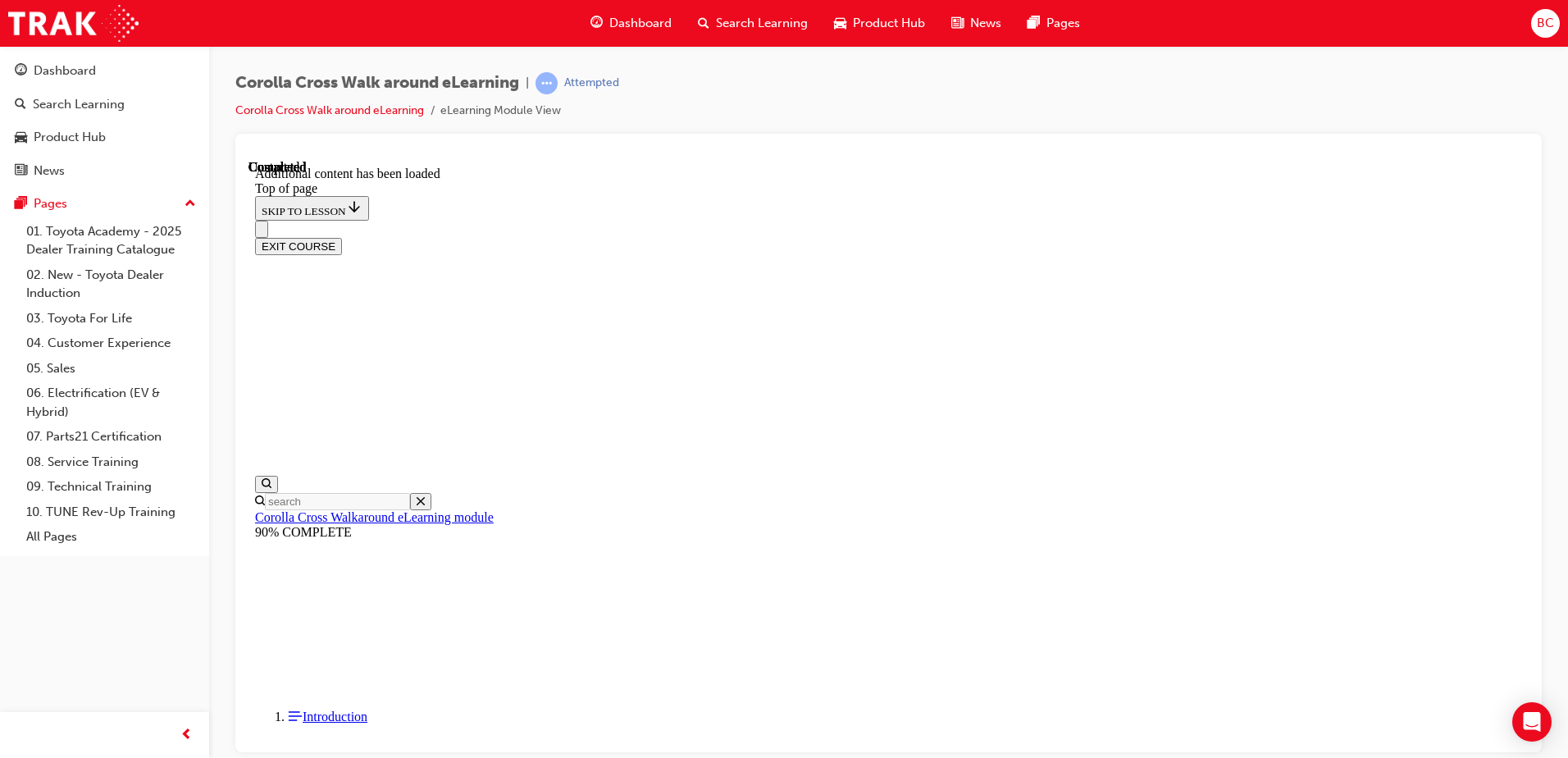
scroll to position [489, 0]
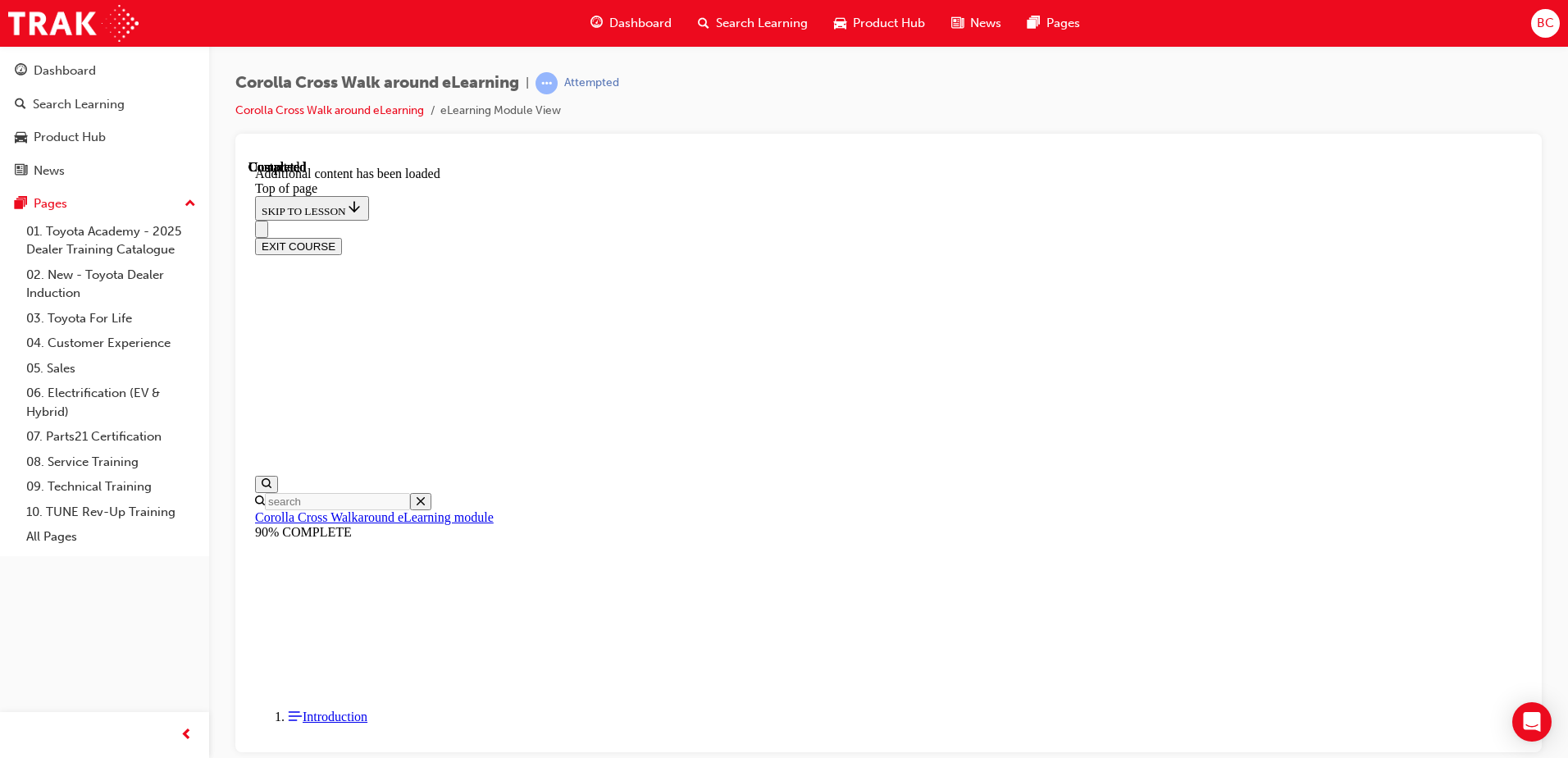
scroll to position [854, 0]
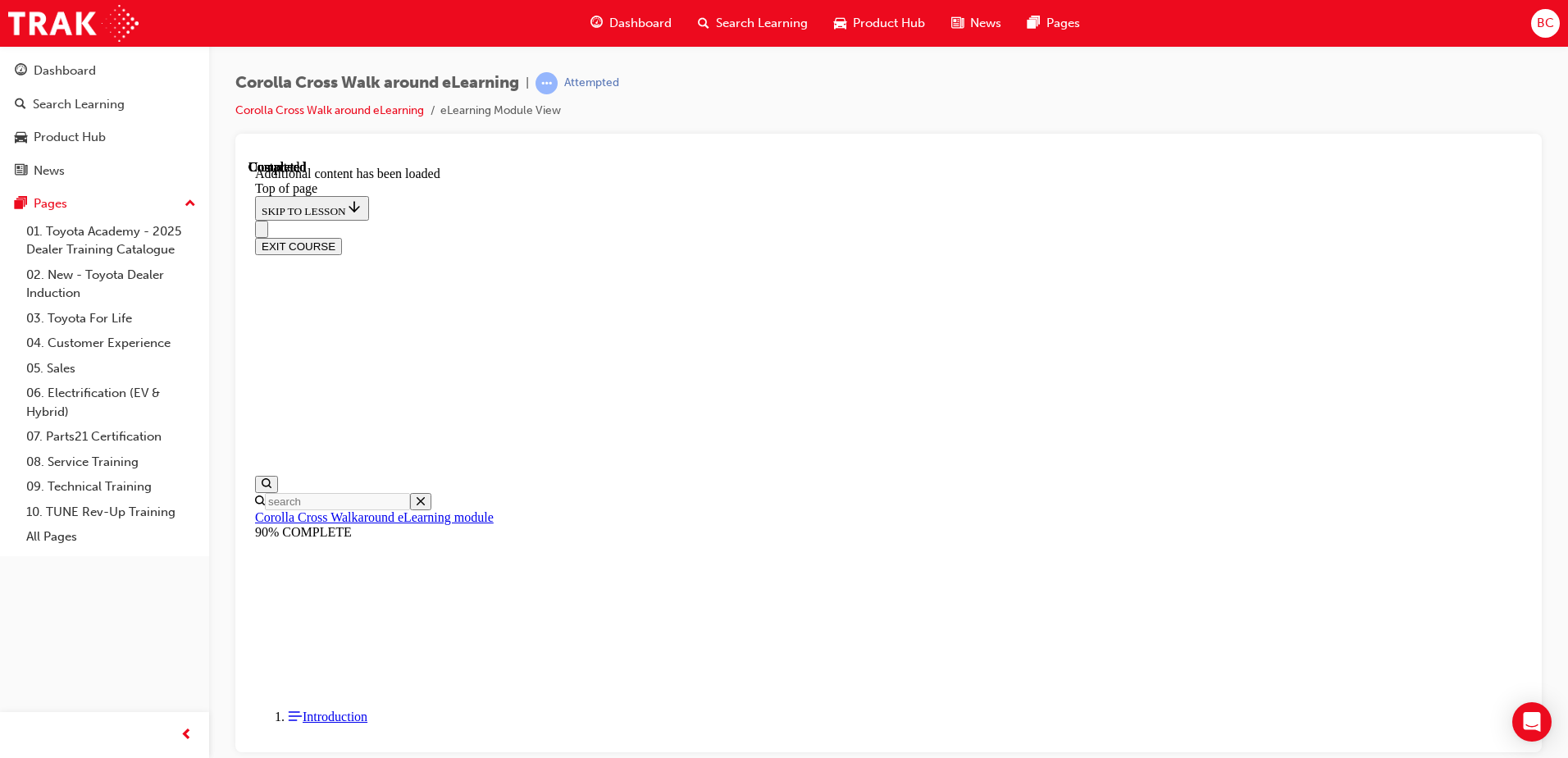
drag, startPoint x: 1244, startPoint y: 915, endPoint x: 1018, endPoint y: 716, distance: 301.1
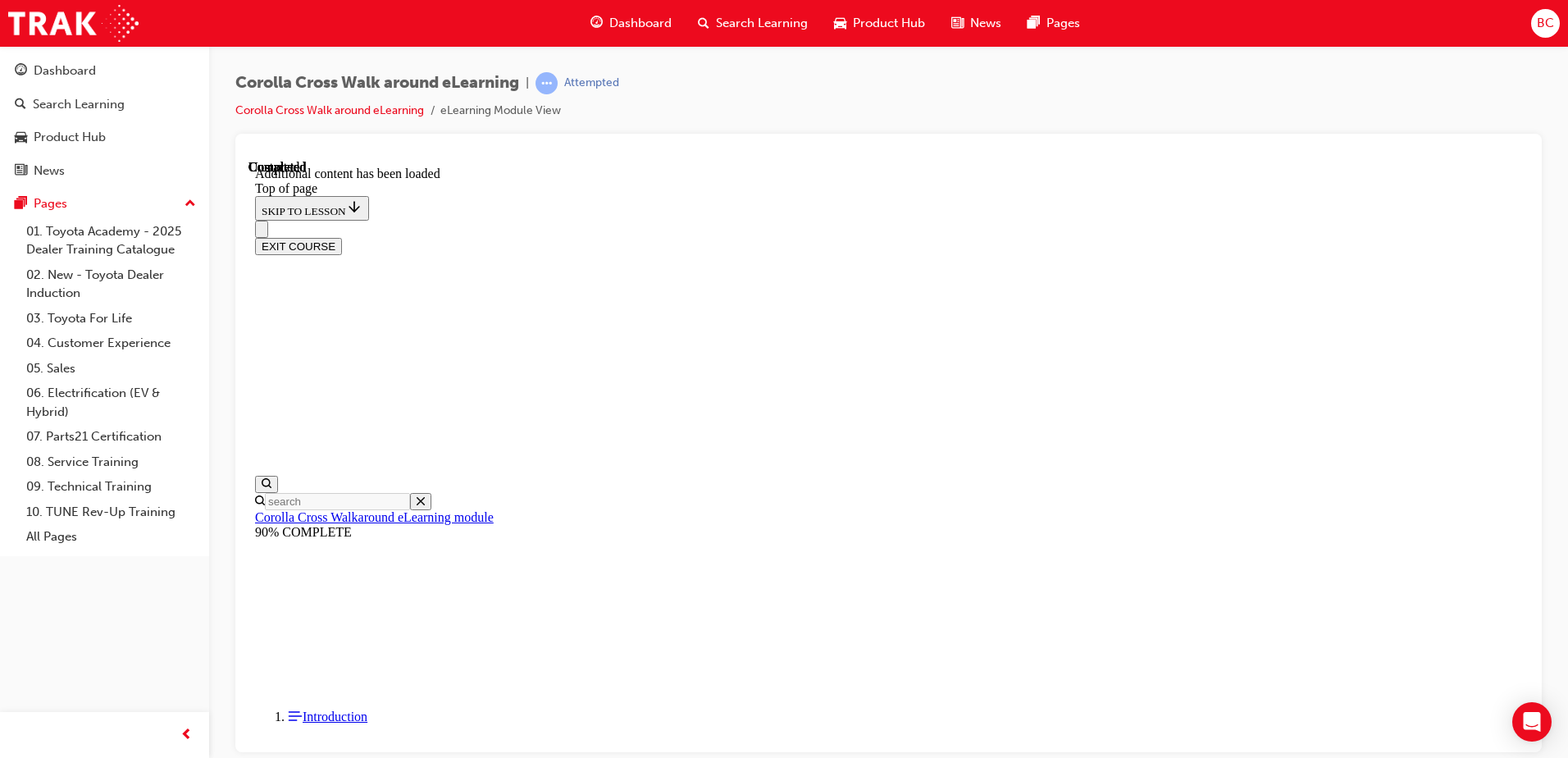
scroll to position [51, 0]
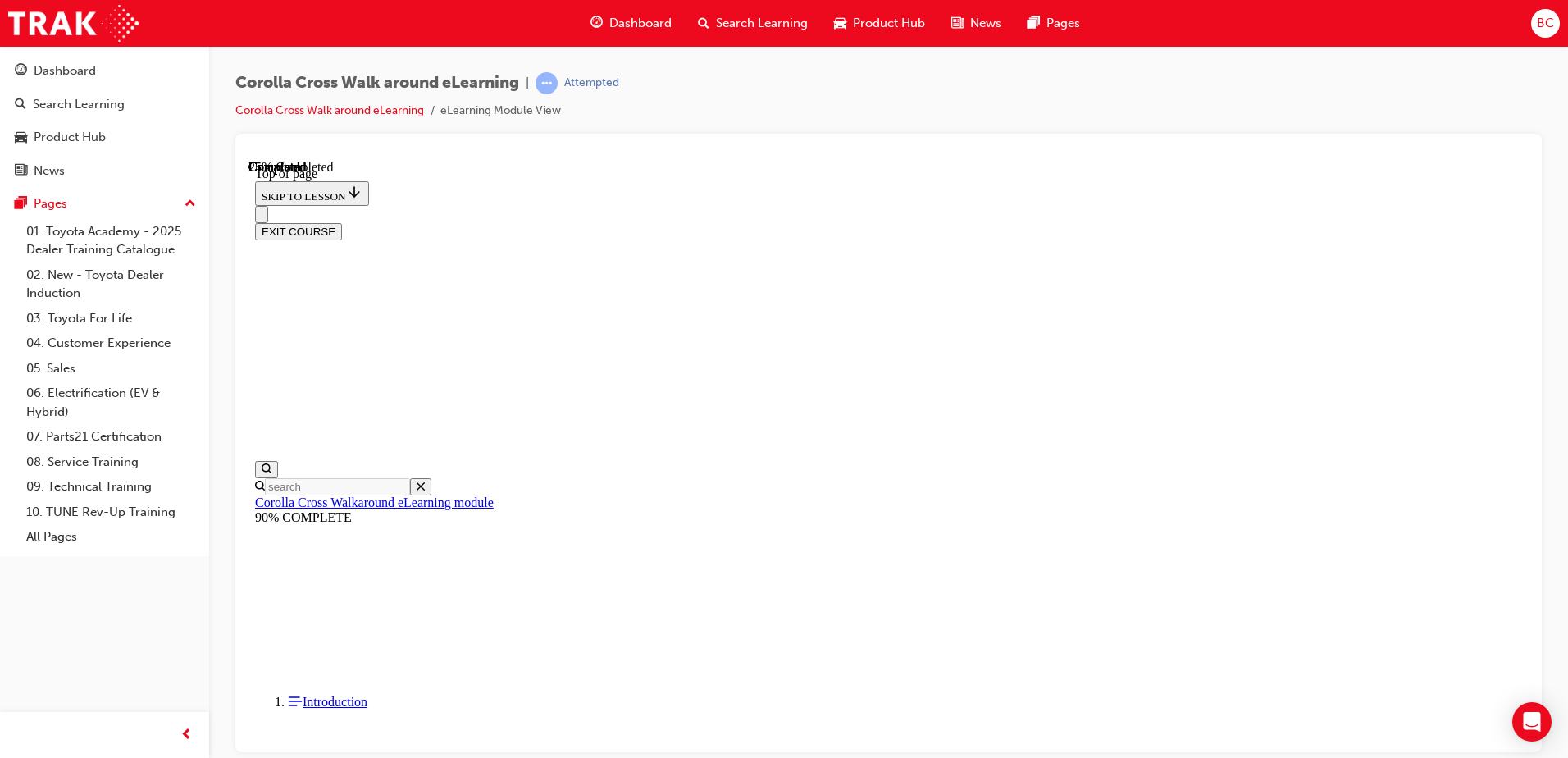
scroll to position [132, 0]
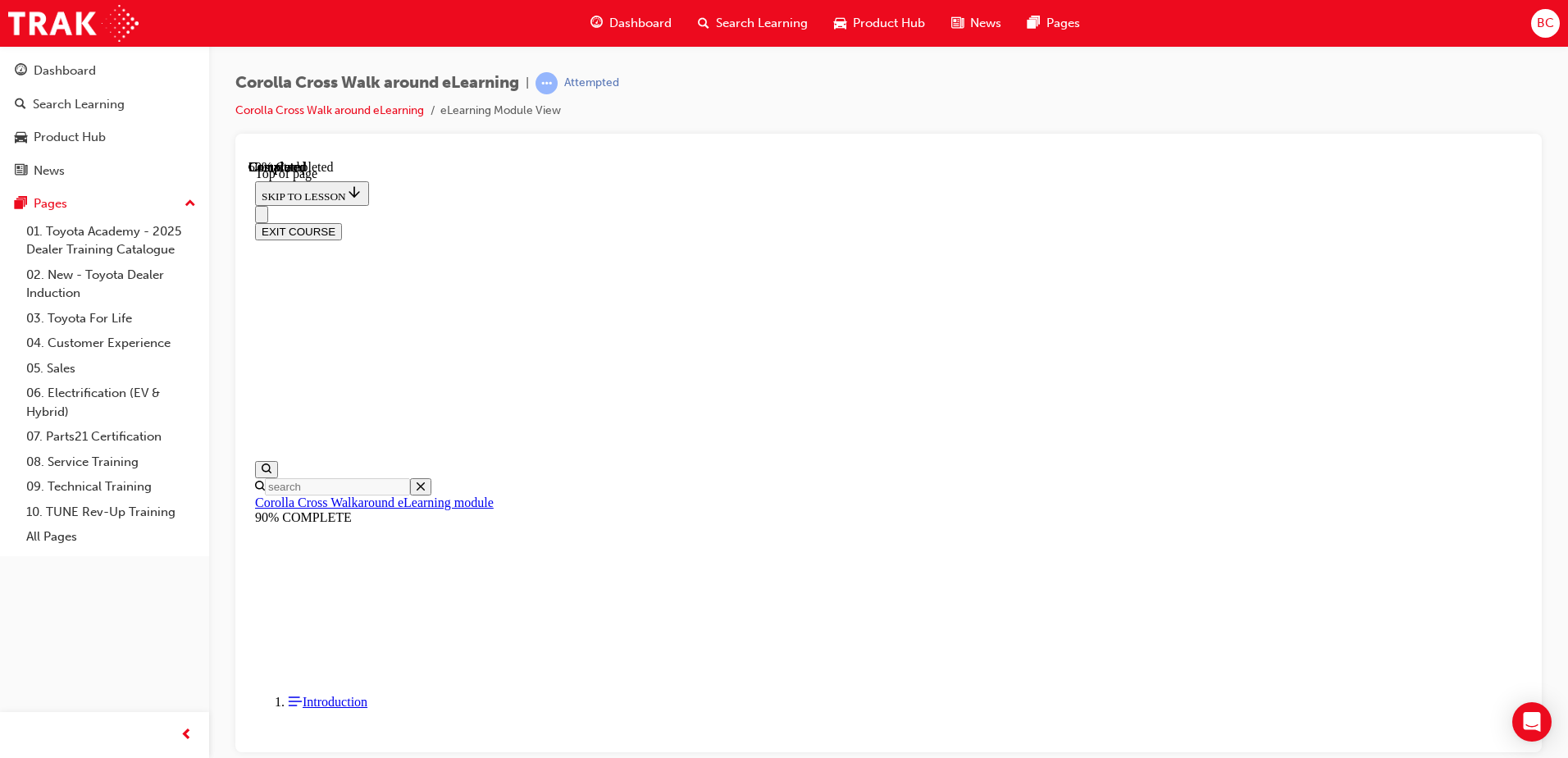
scroll to position [82, 0]
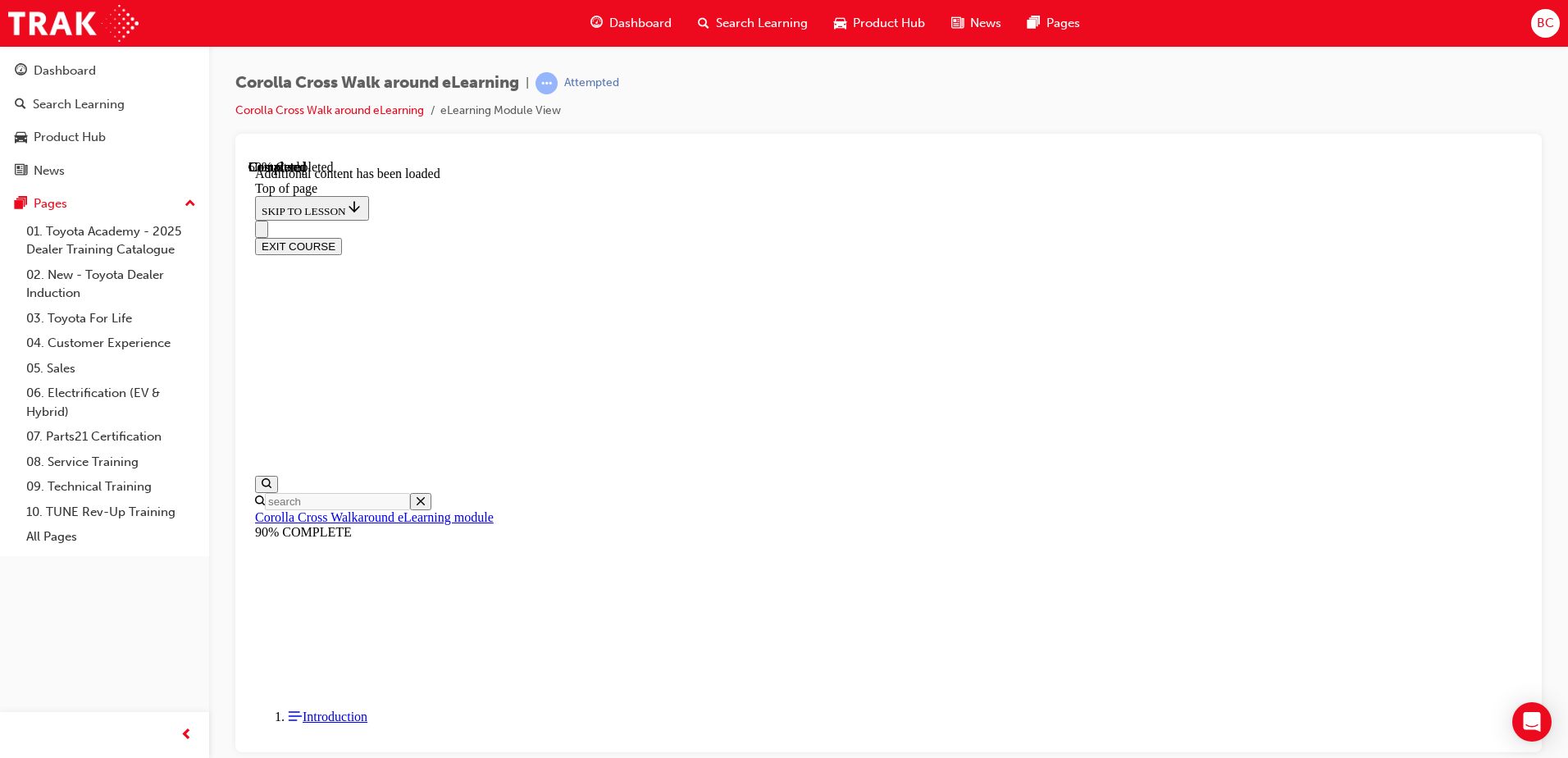
scroll to position [543, 0]
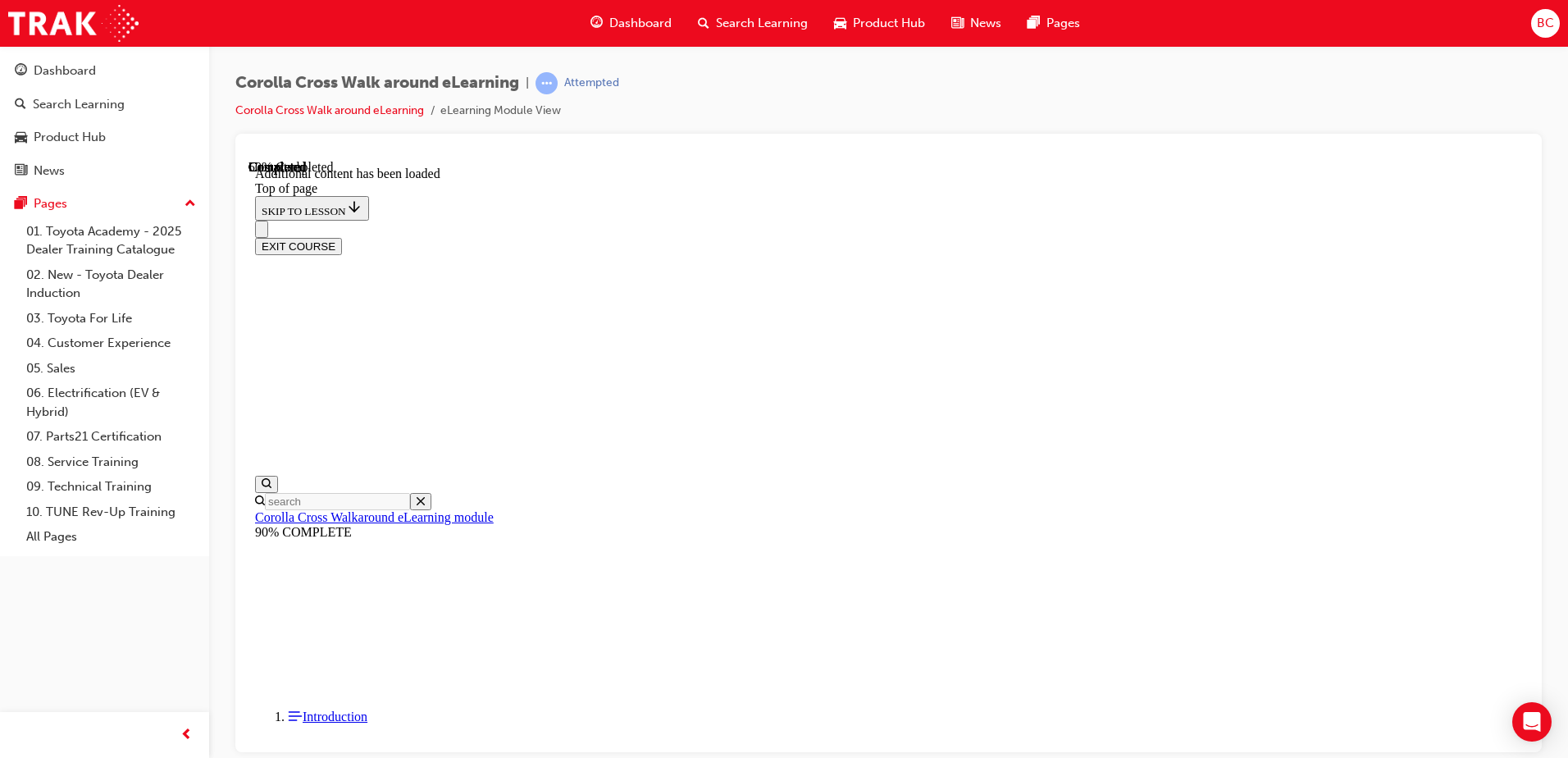
scroll to position [64, 0]
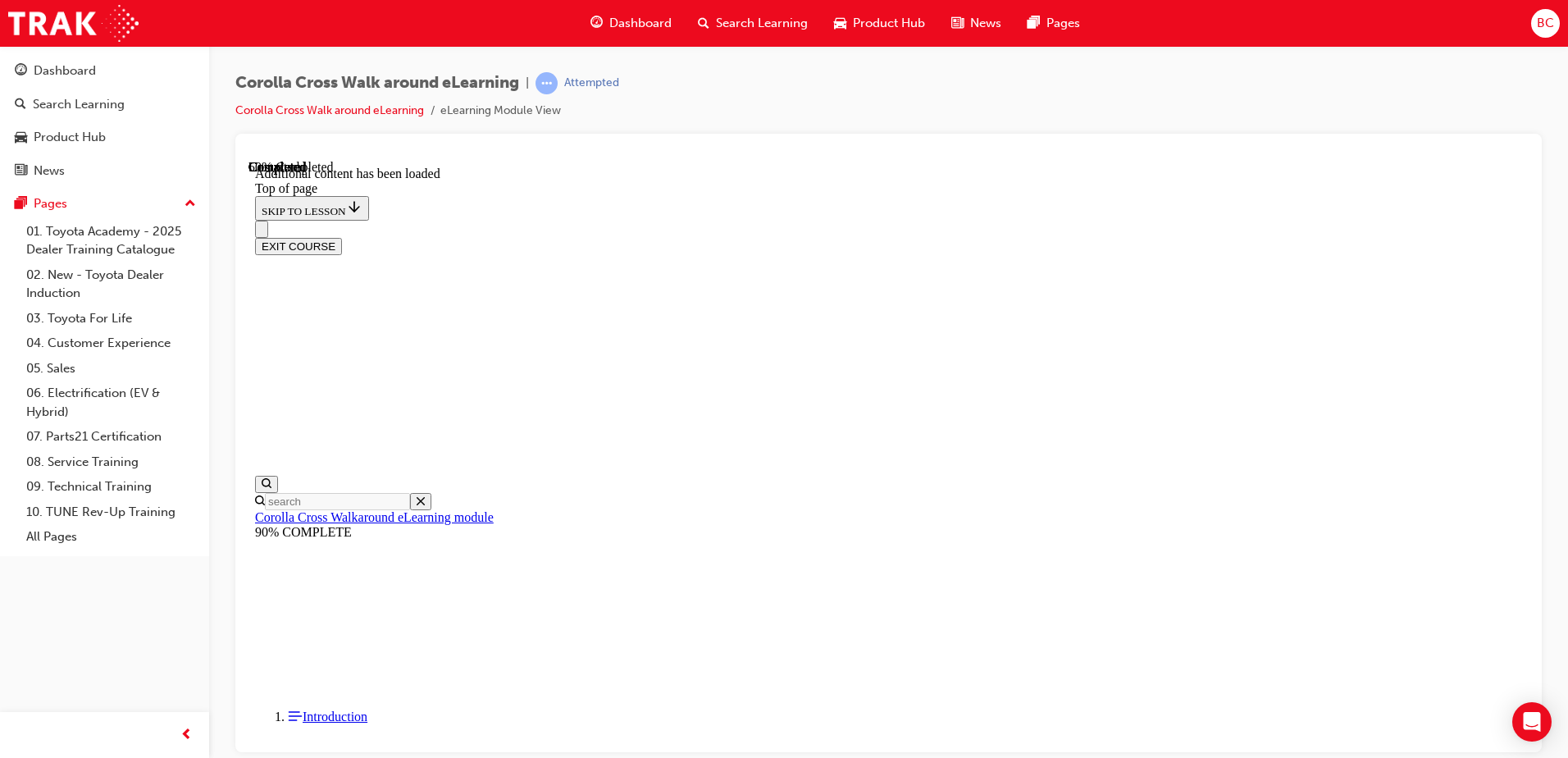
scroll to position [159, 0]
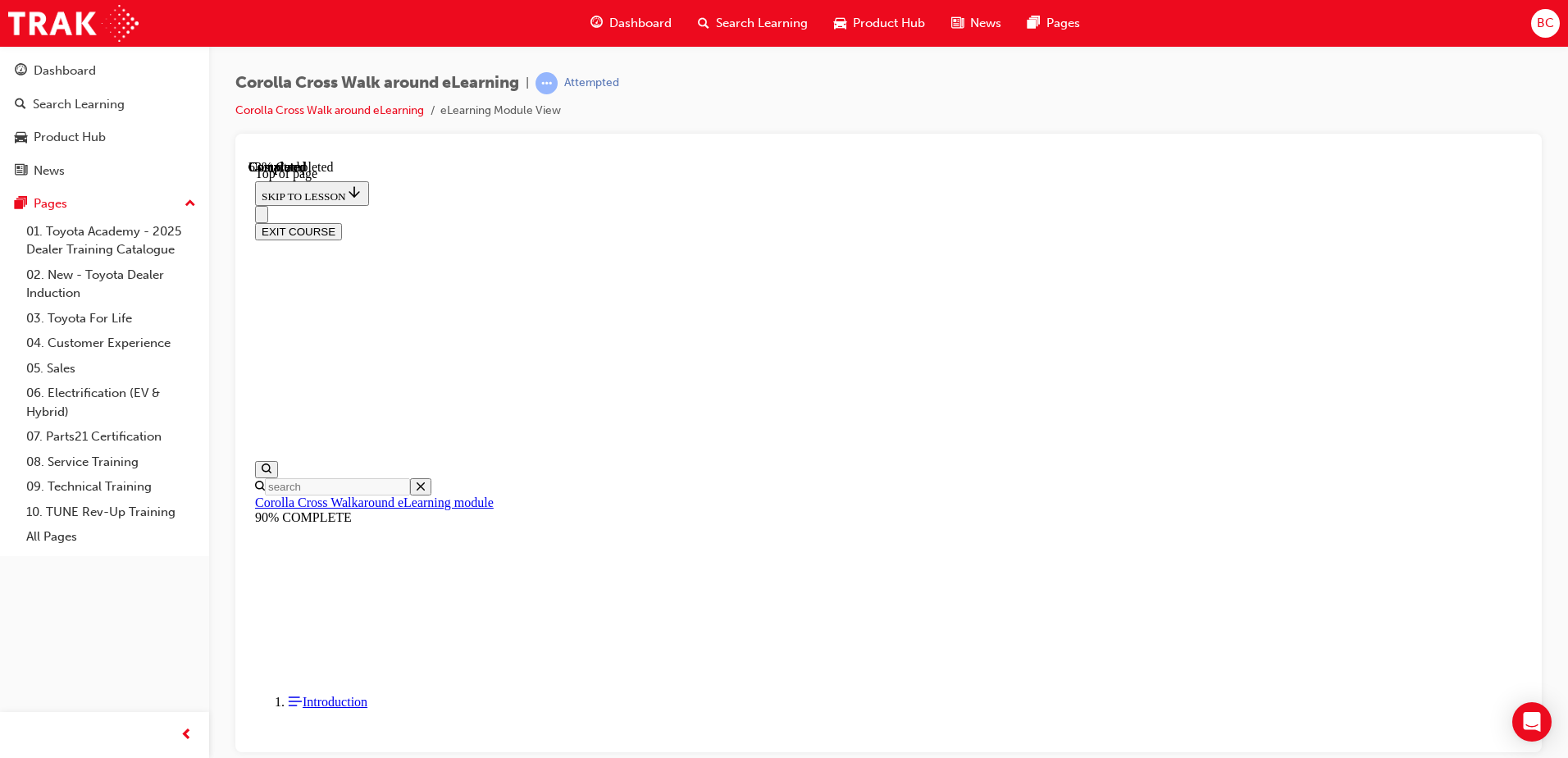
scroll to position [132, 0]
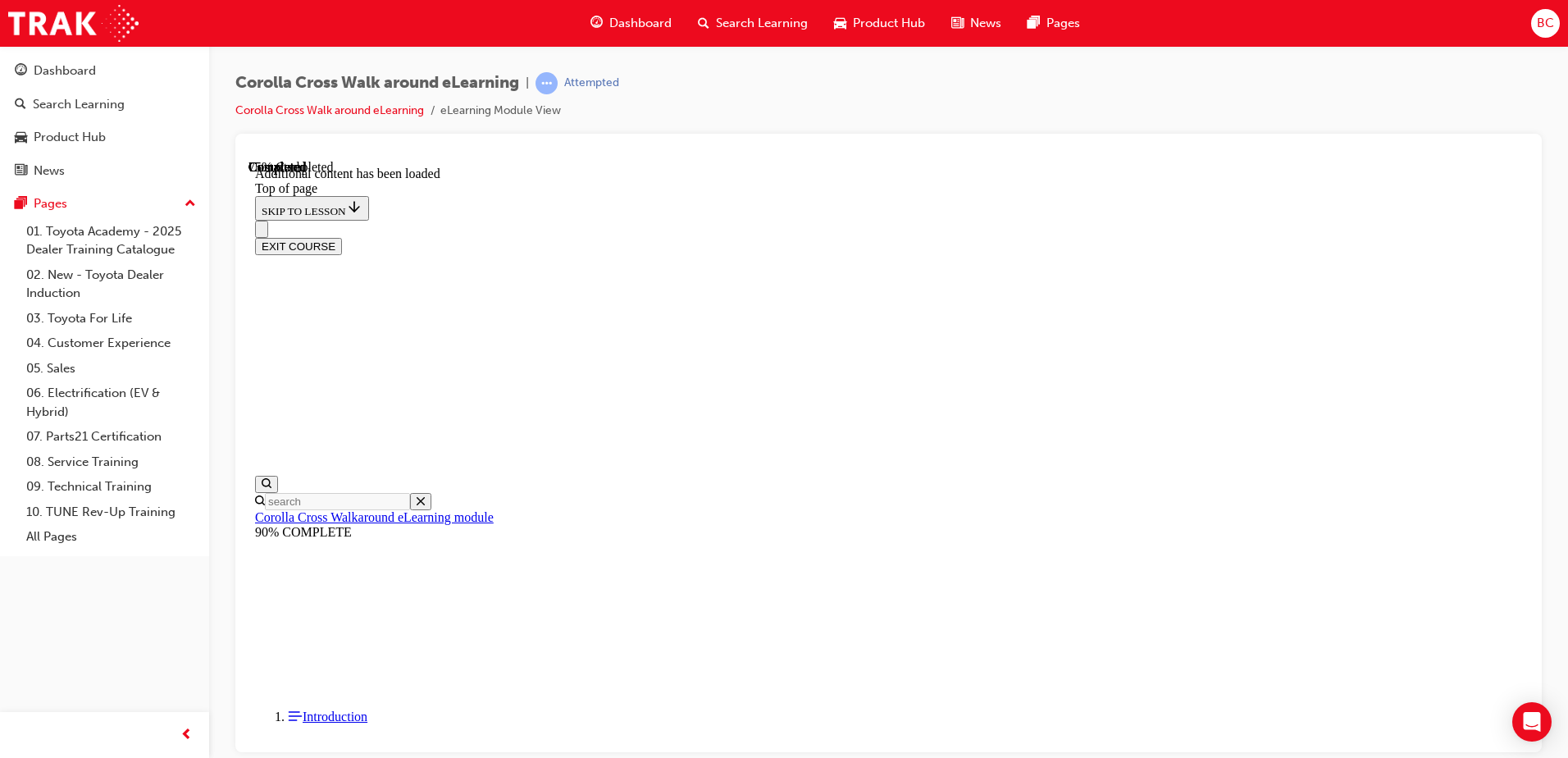
scroll to position [925, 0]
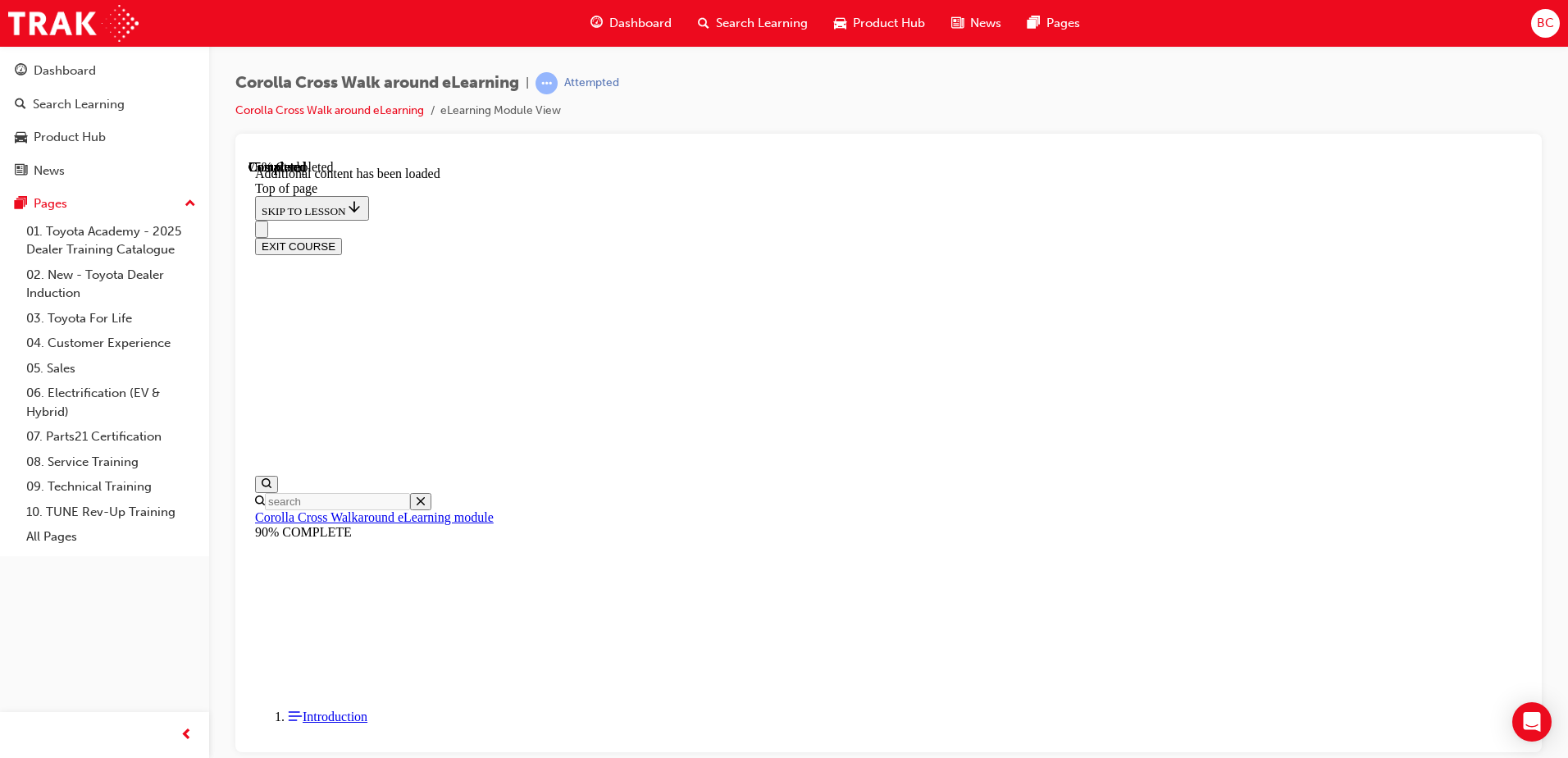
scroll to position [598, 0]
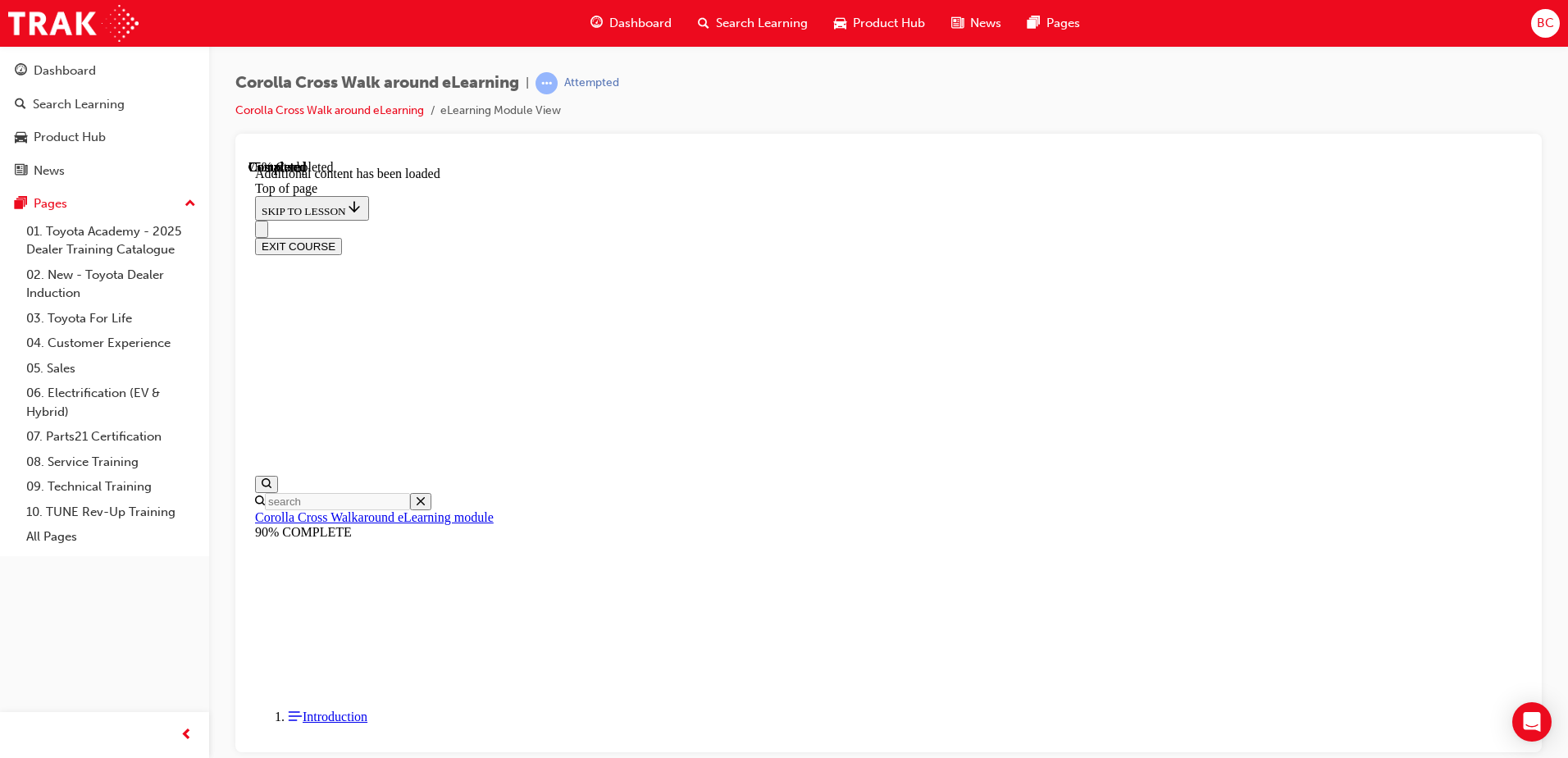
drag, startPoint x: 368, startPoint y: 317, endPoint x: 383, endPoint y: 332, distance: 21.2
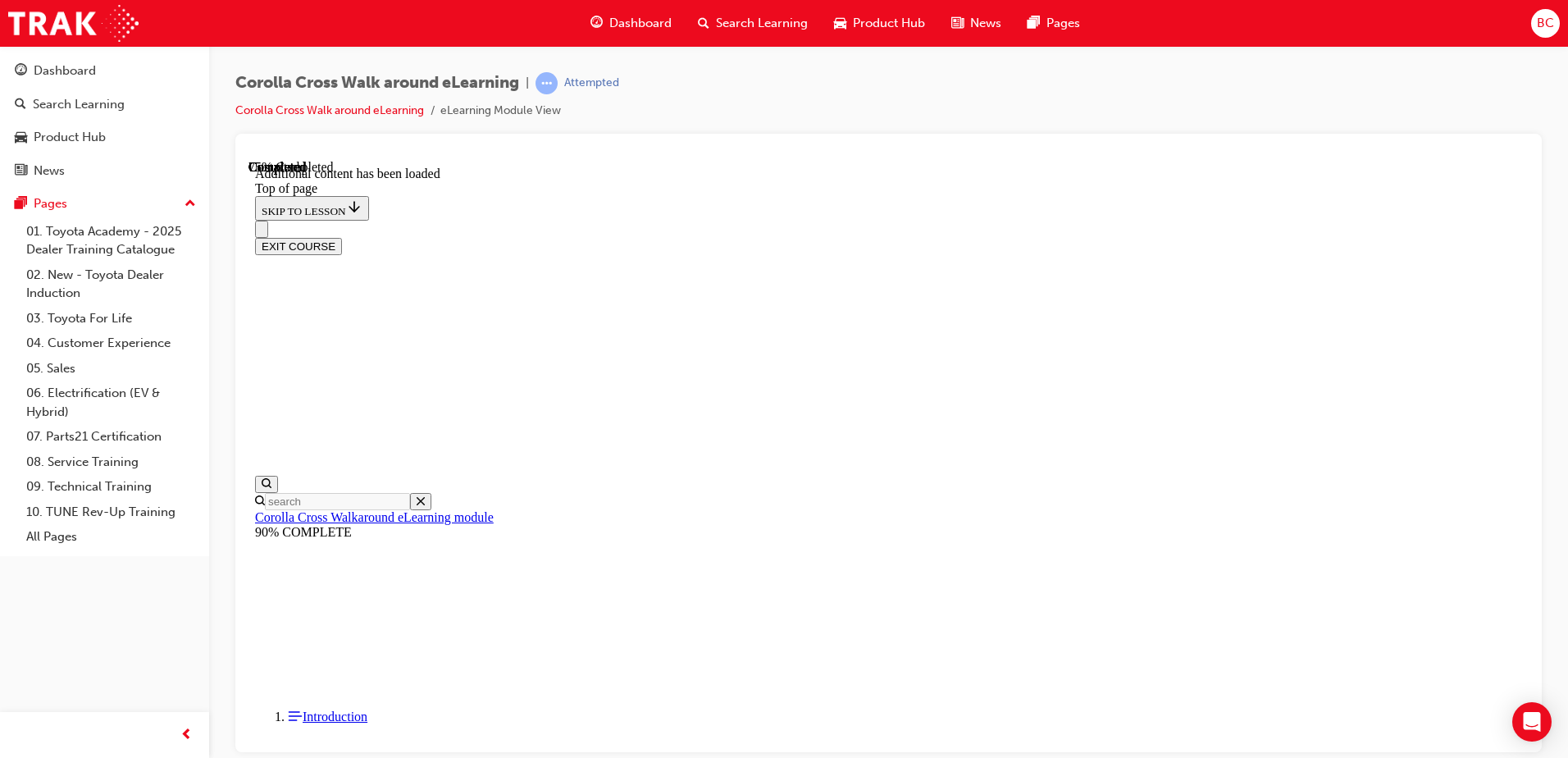
scroll to position [215, 0]
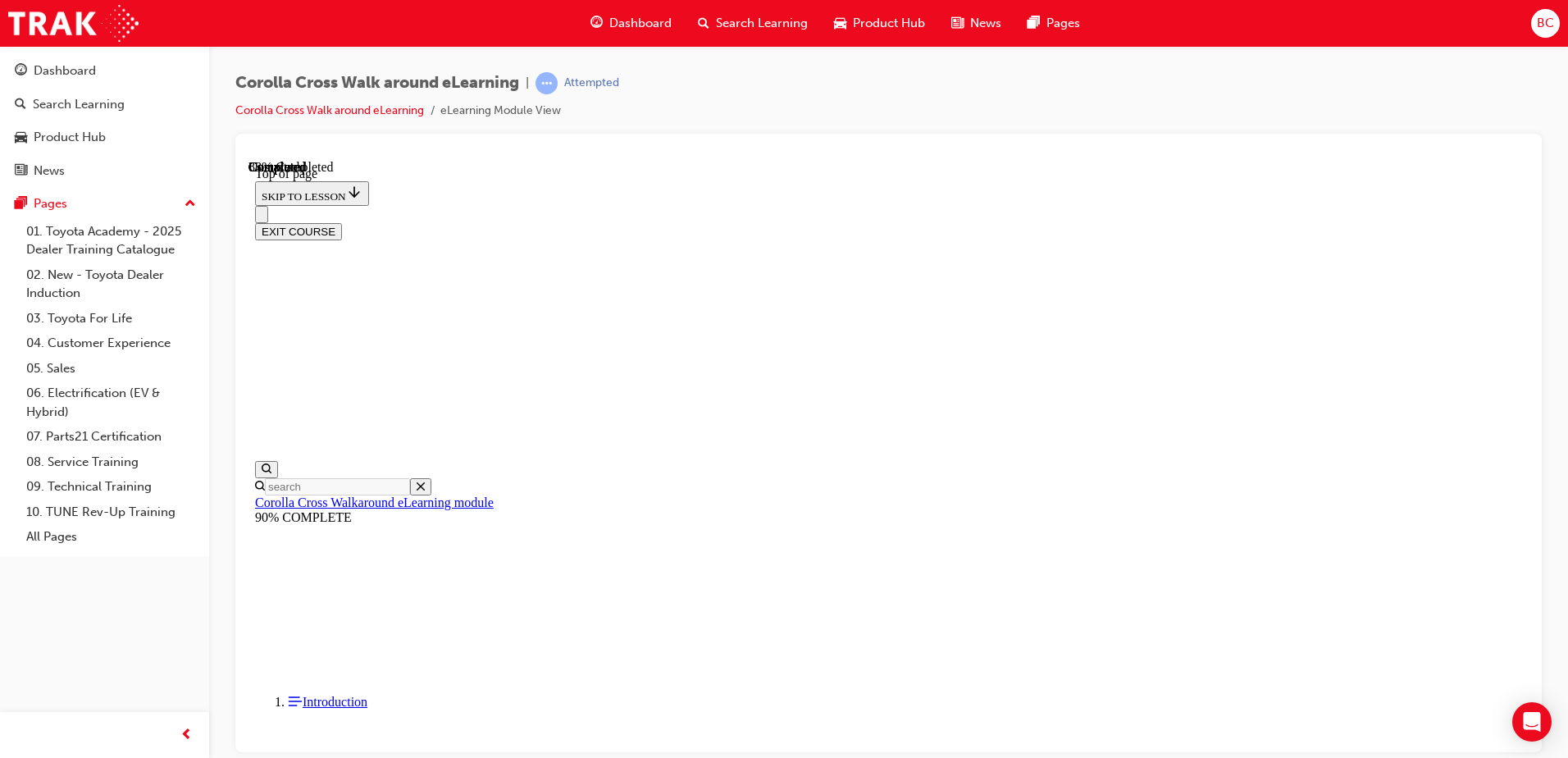
scroll to position [132, 0]
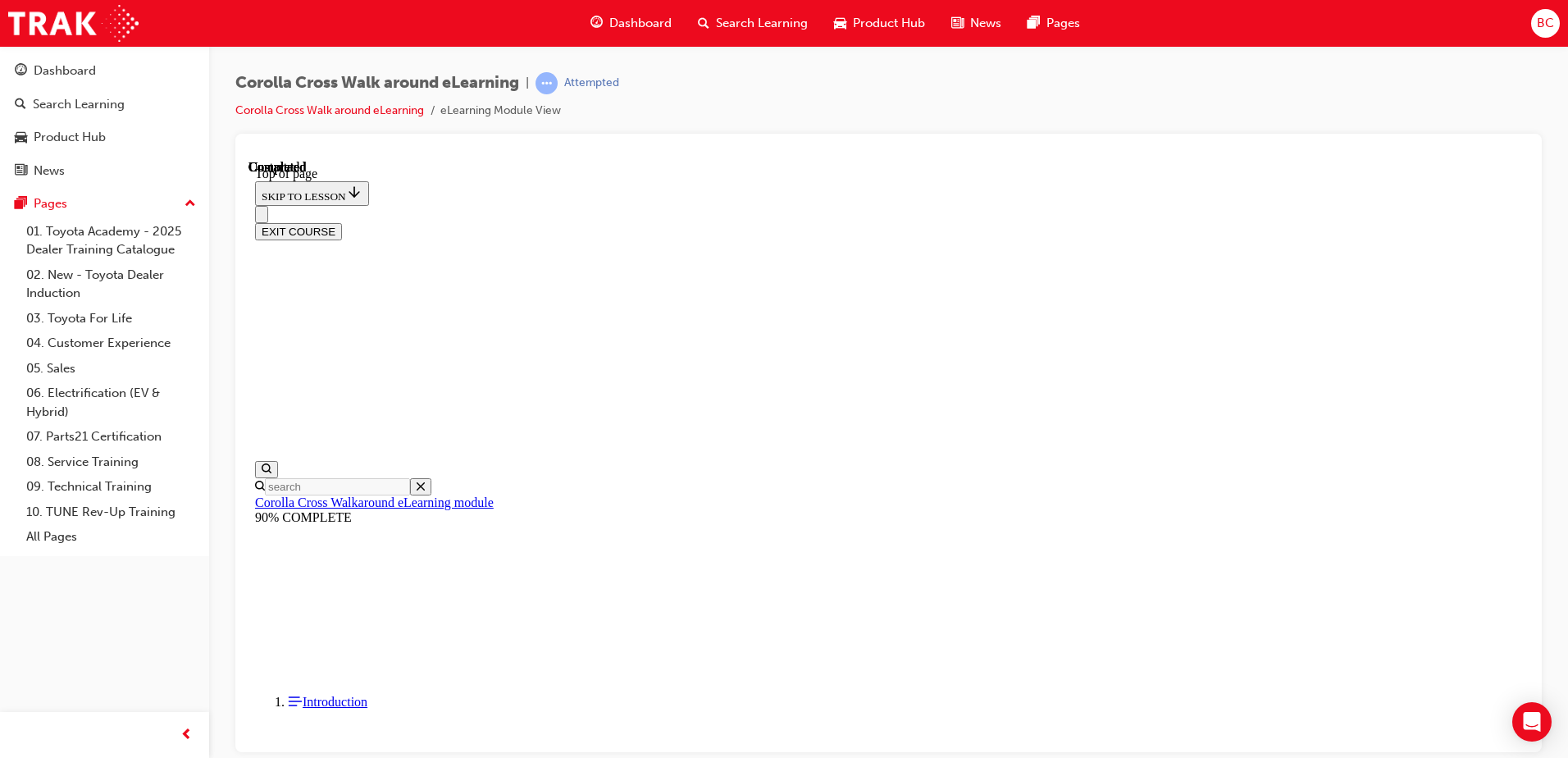
scroll to position [52, 0]
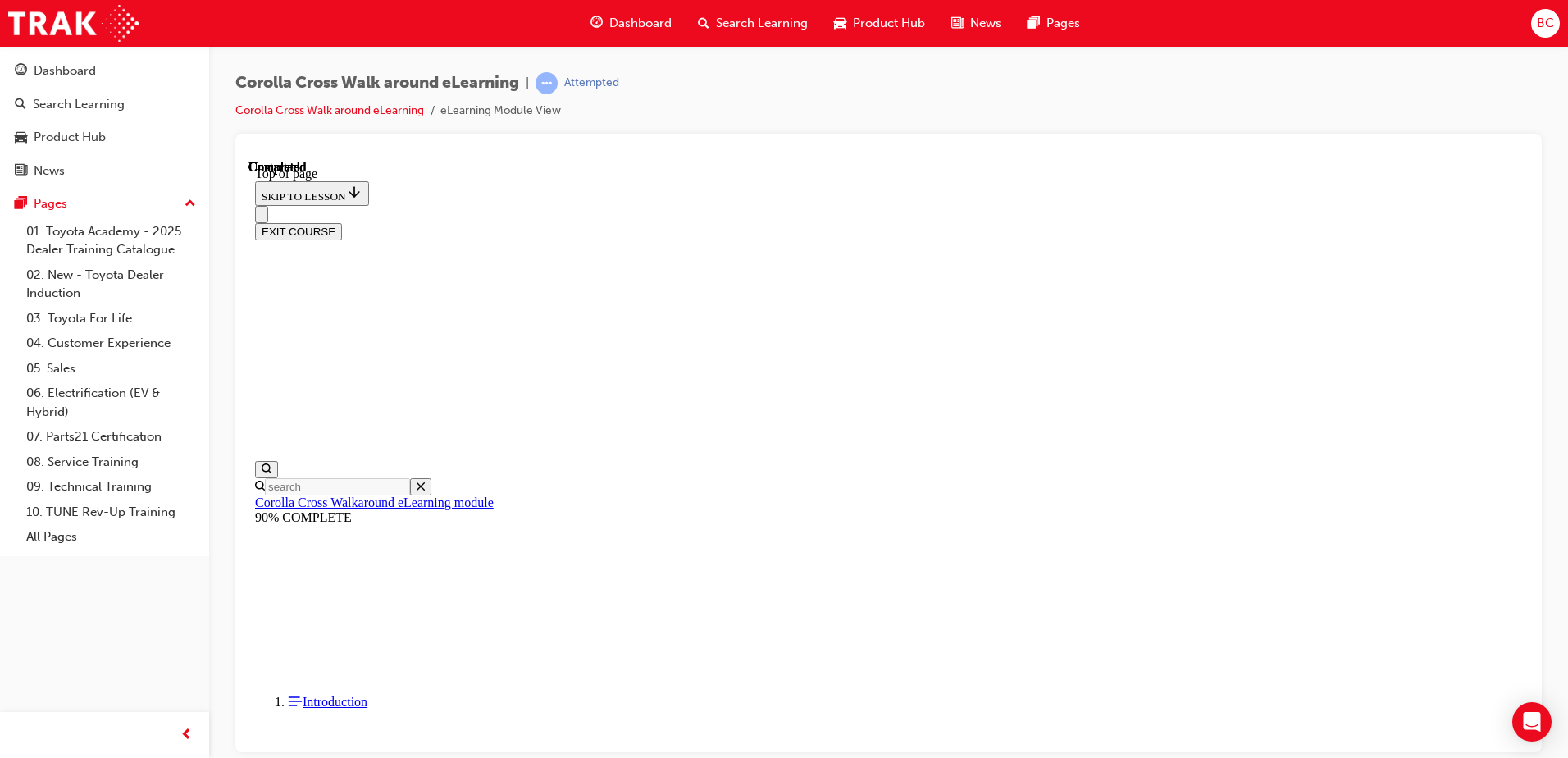
drag, startPoint x: 965, startPoint y: 692, endPoint x: 977, endPoint y: 702, distance: 15.6
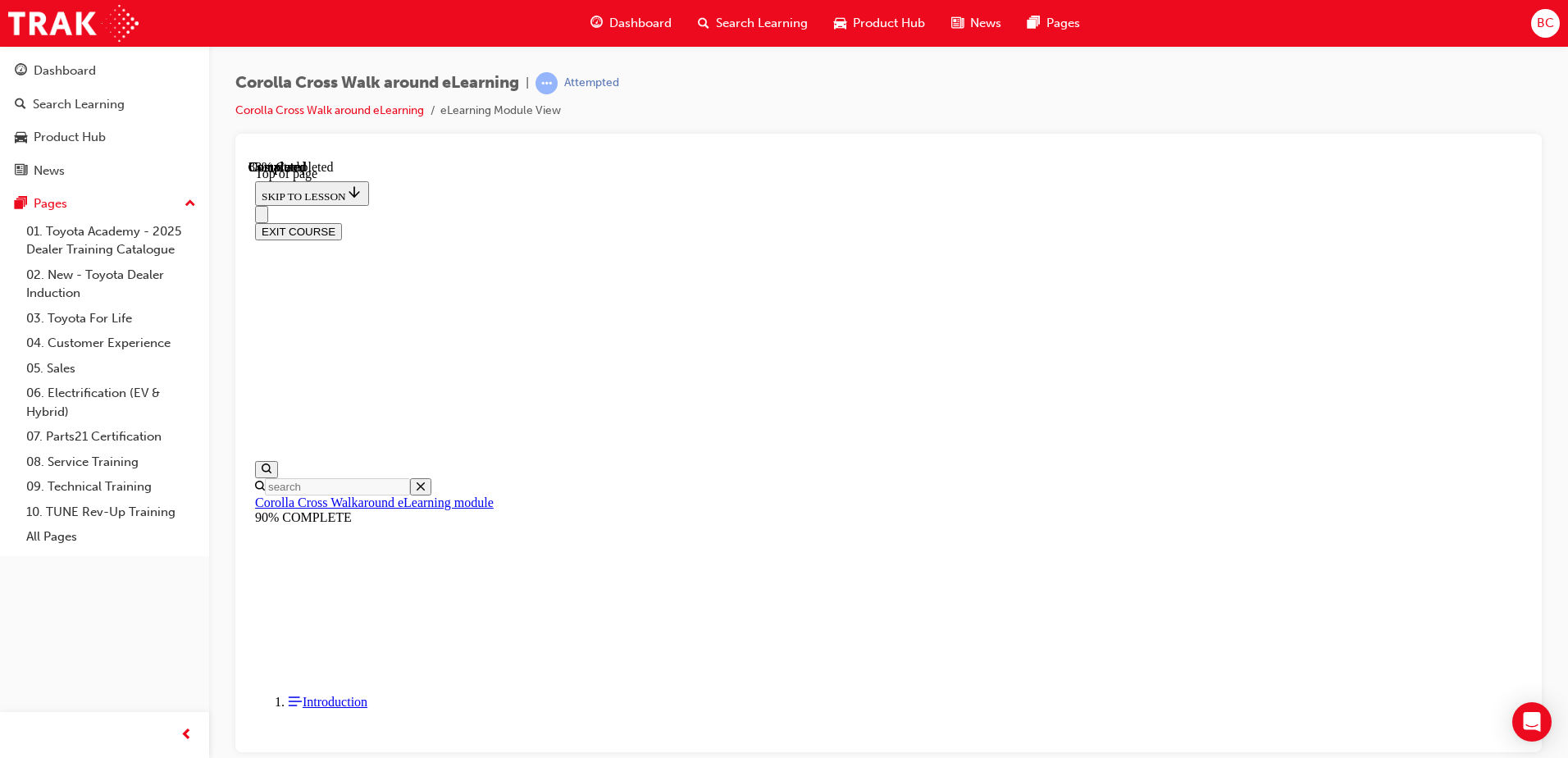
scroll to position [214, 0]
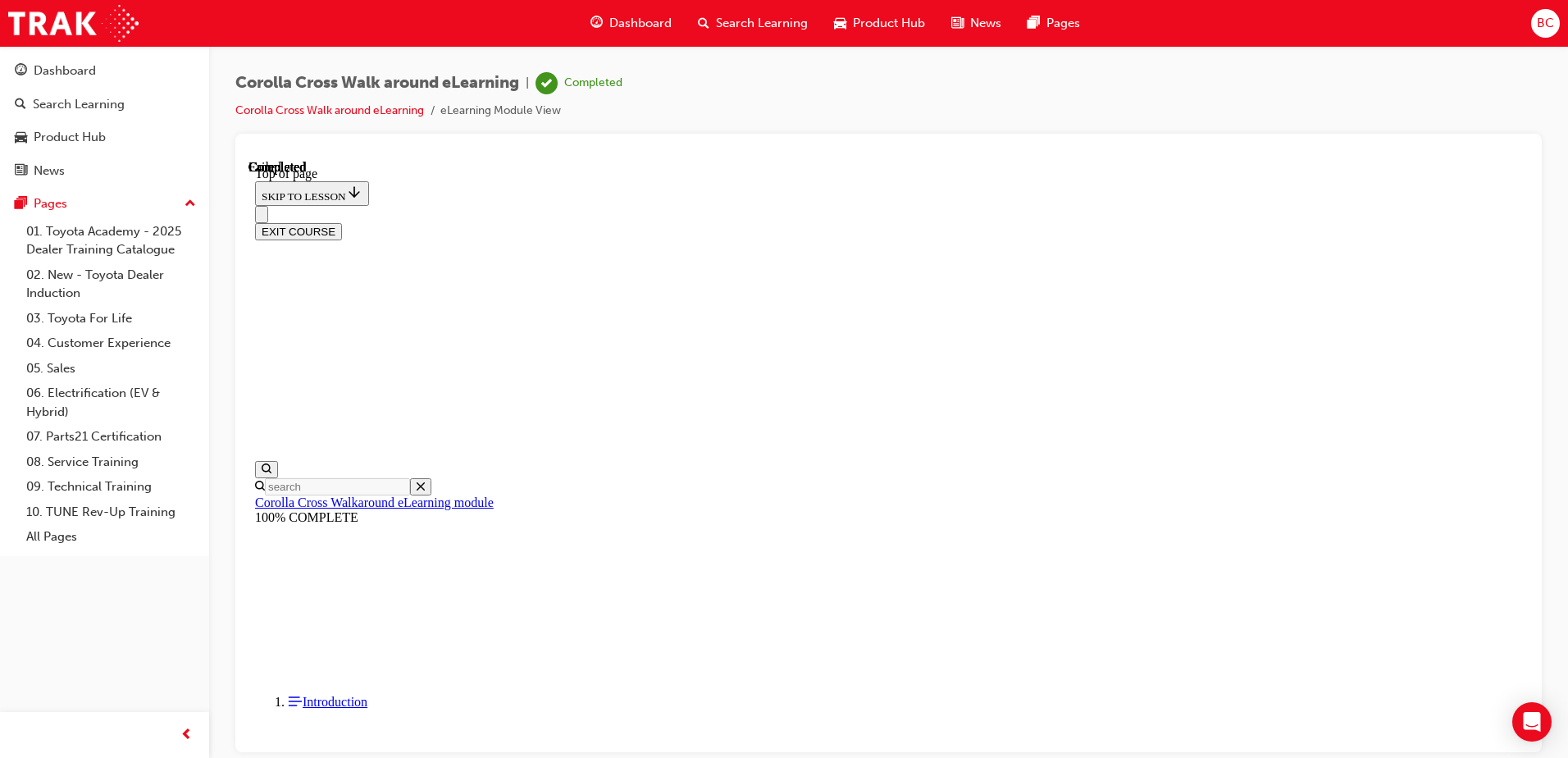
scroll to position [382, 0]
drag, startPoint x: 821, startPoint y: 630, endPoint x: 829, endPoint y: 637, distance: 10.6
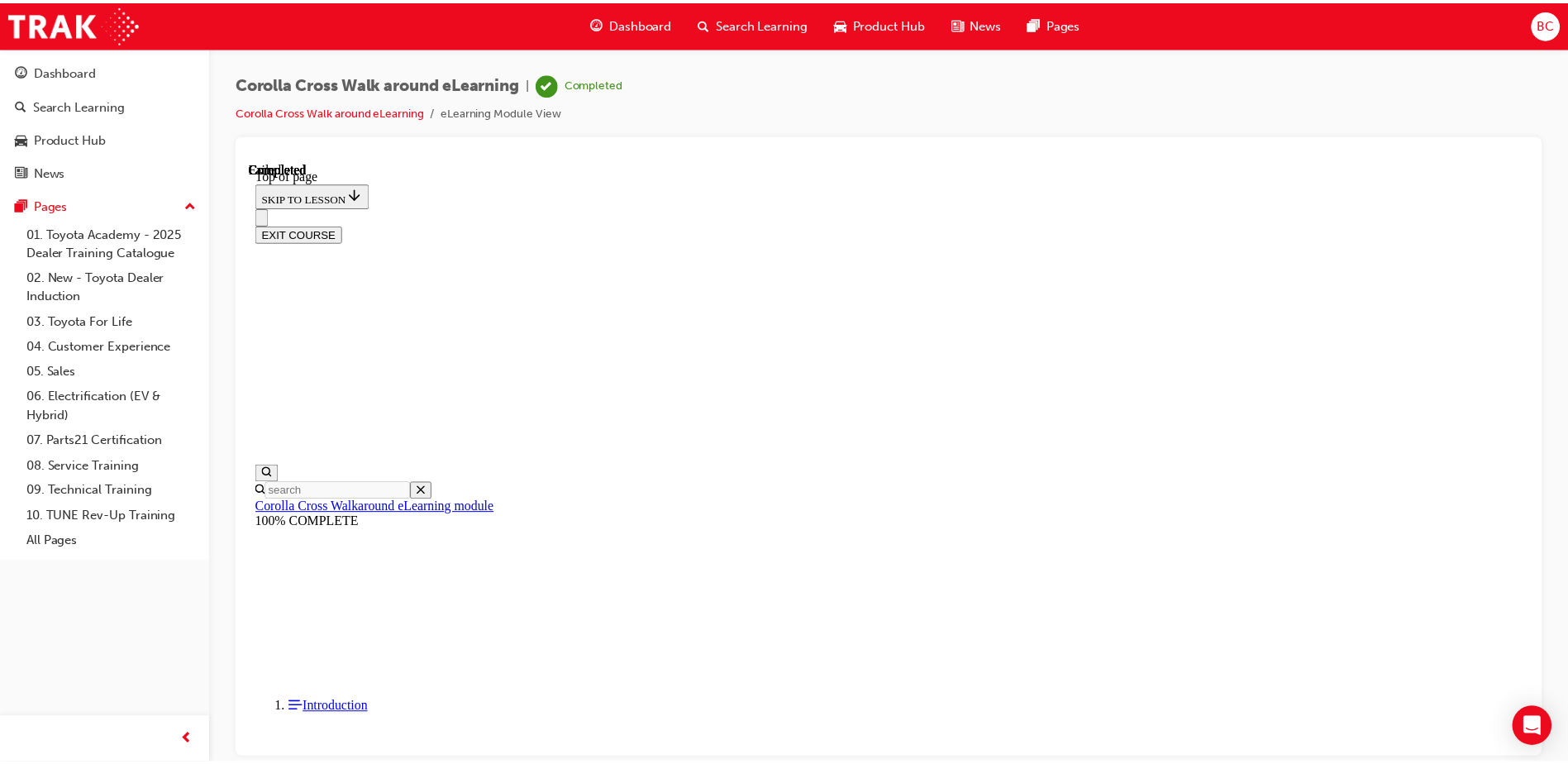
scroll to position [0, 0]
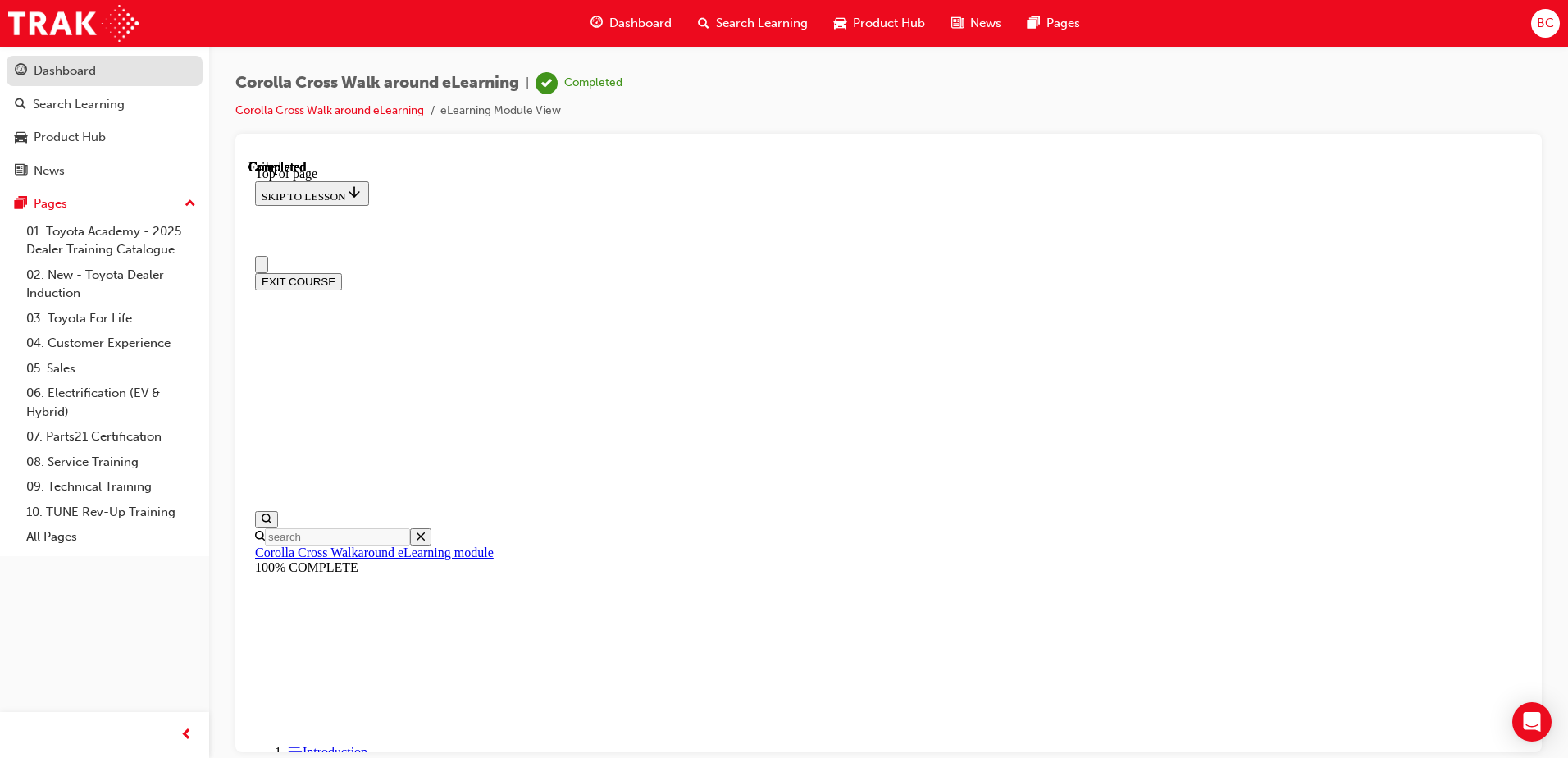
click at [80, 61] on div "Dashboard" at bounding box center [105, 70] width 180 height 21
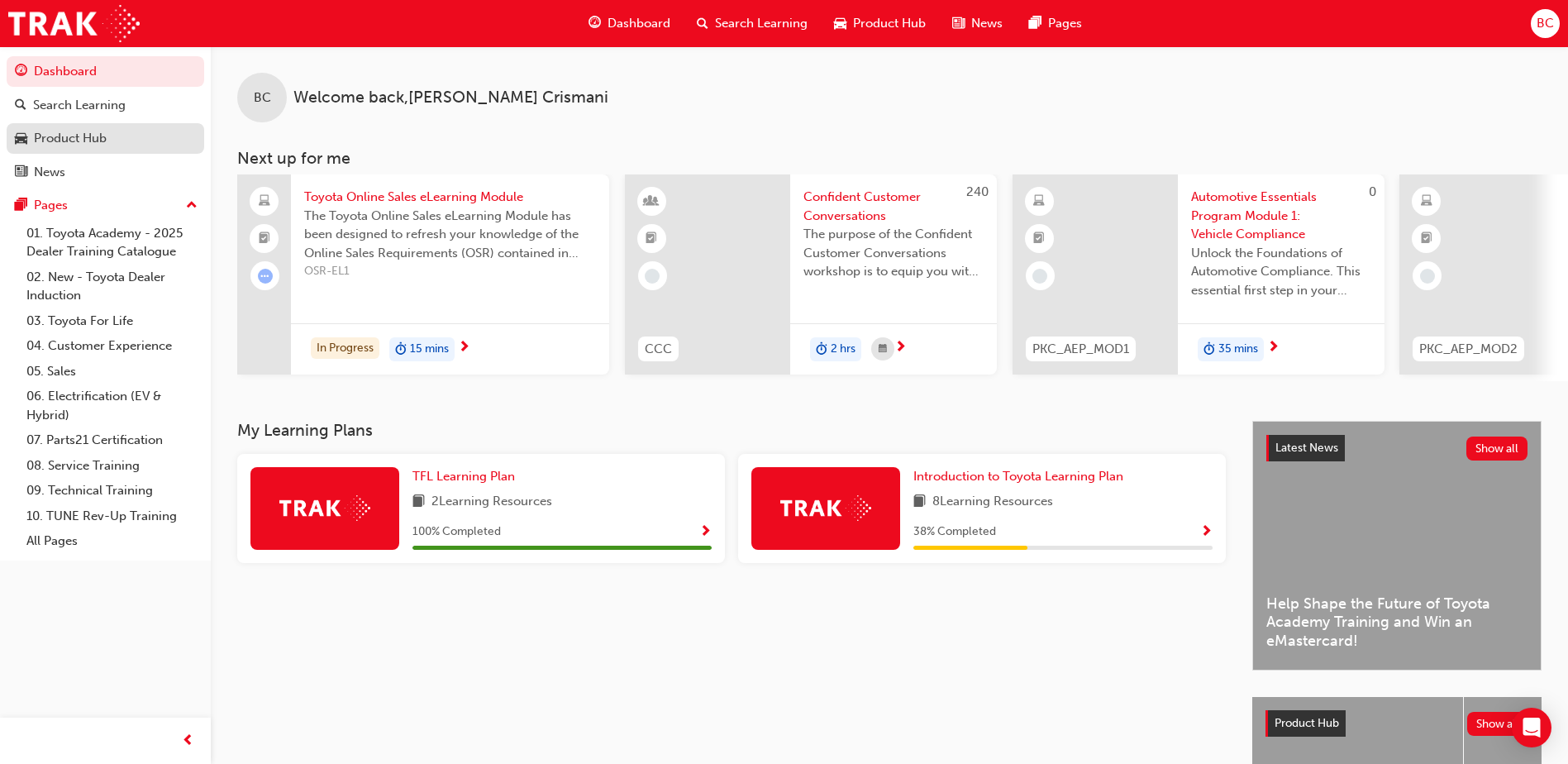
click at [95, 130] on div "Product Hub" at bounding box center [70, 138] width 73 height 19
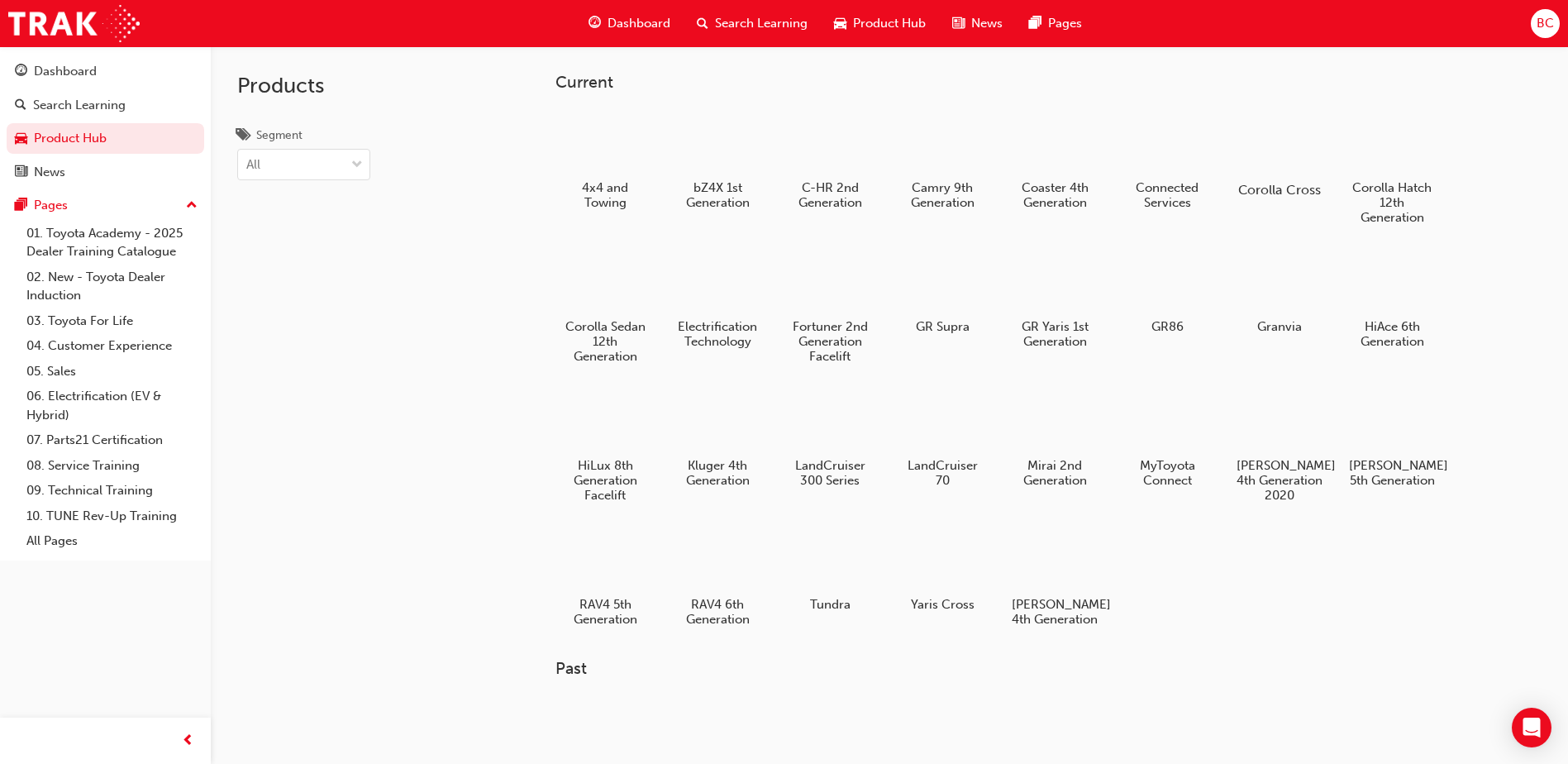
click at [1274, 163] on div at bounding box center [1279, 142] width 92 height 66
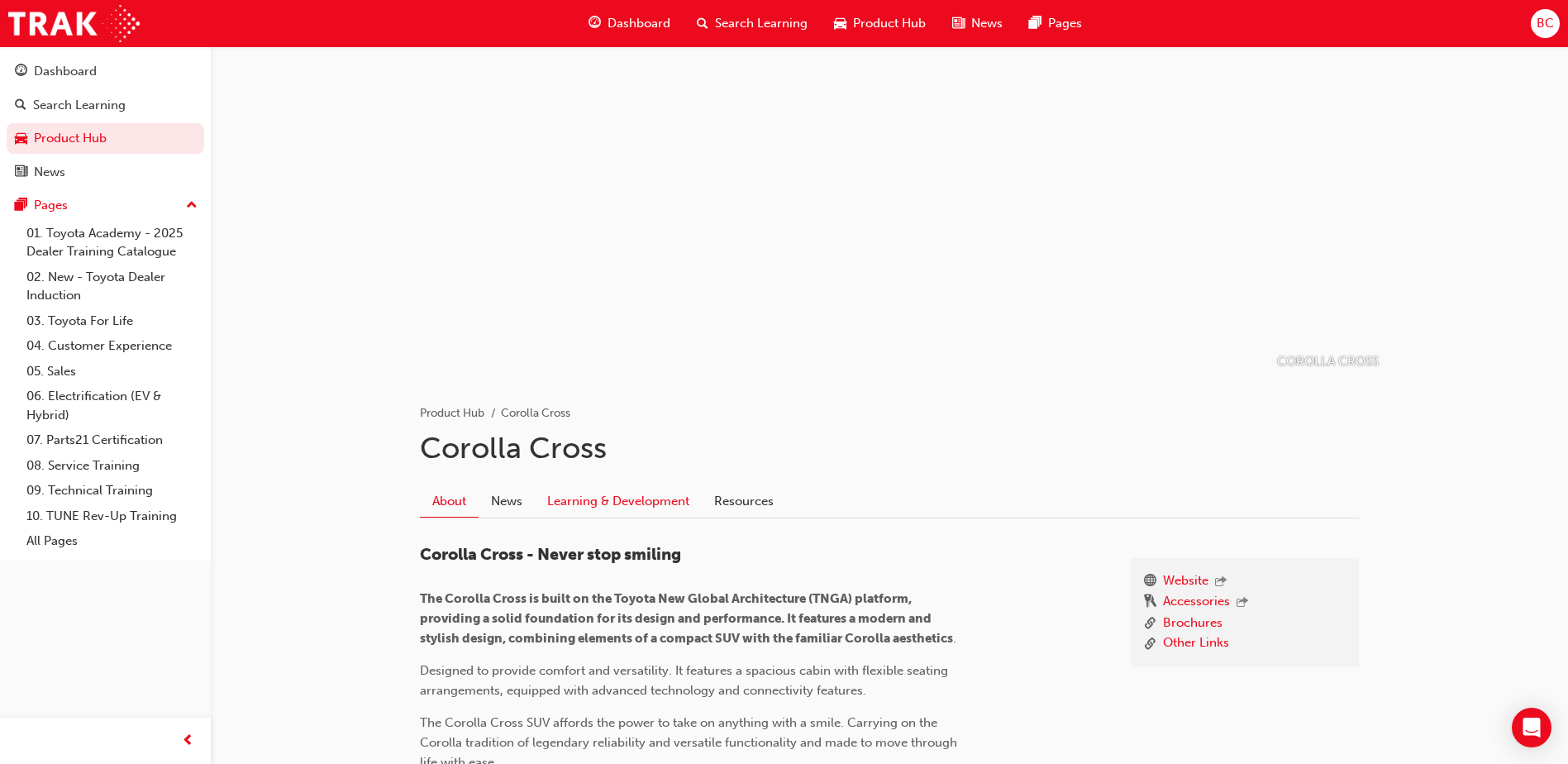
click at [657, 513] on link "Learning & Development" at bounding box center [617, 501] width 167 height 32
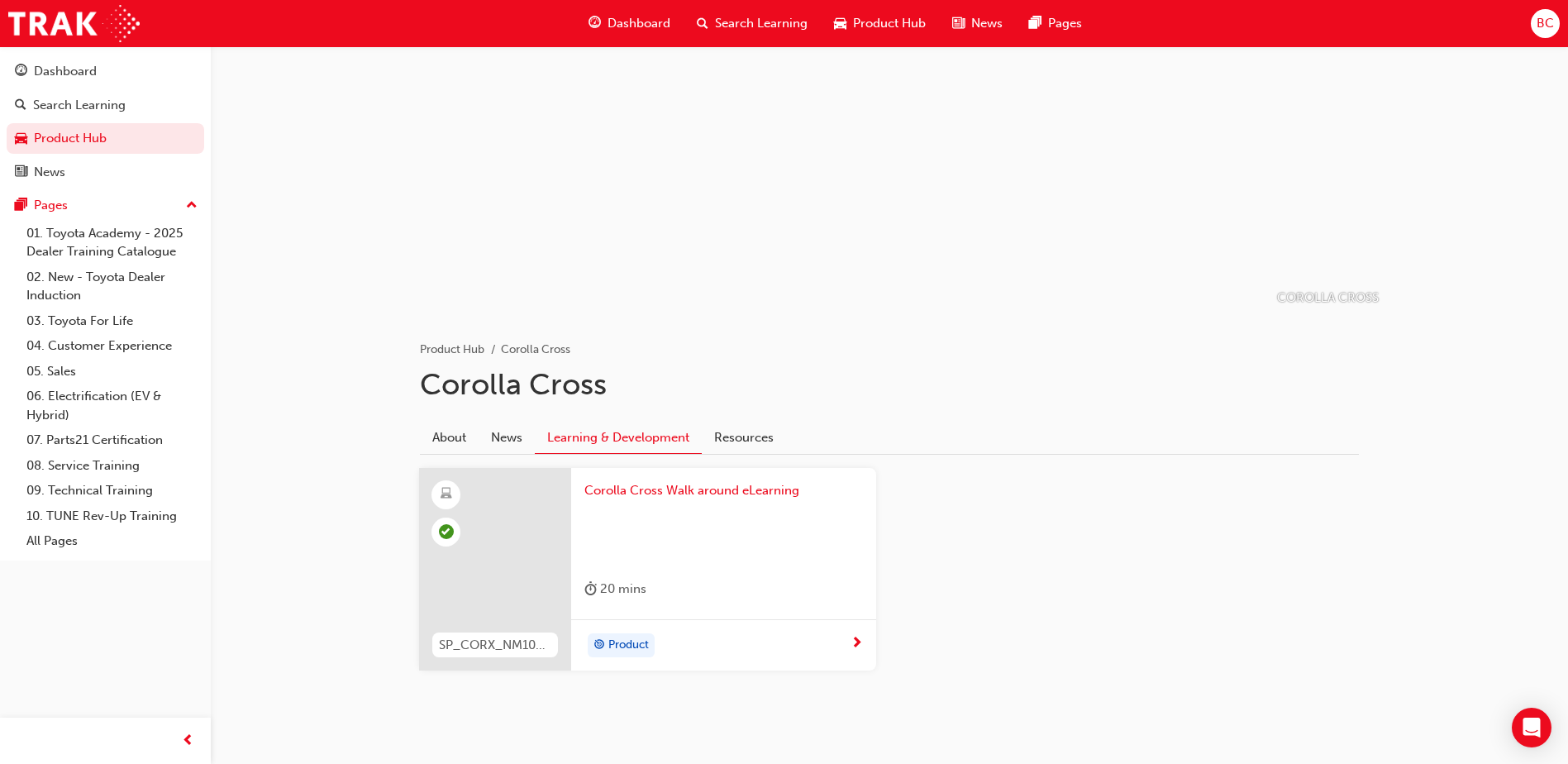
scroll to position [83, 0]
